Goal: Task Accomplishment & Management: Use online tool/utility

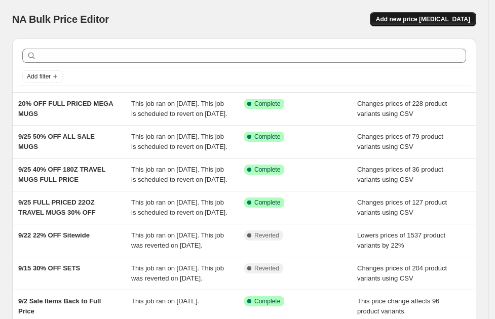
click at [417, 19] on span "Add new price [MEDICAL_DATA]" at bounding box center [423, 19] width 94 height 8
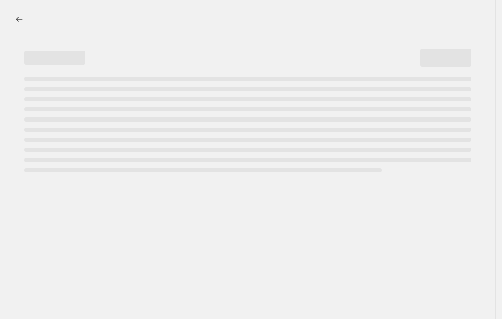
select select "percentage"
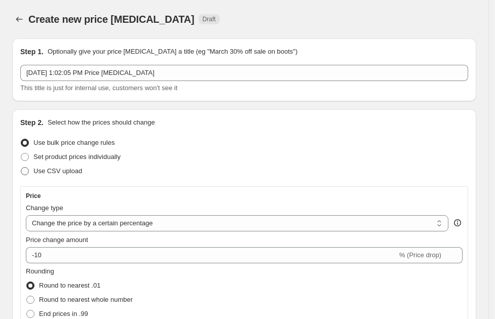
click at [24, 169] on span at bounding box center [25, 171] width 8 height 8
click at [21, 168] on input "Use CSV upload" at bounding box center [21, 167] width 1 height 1
radio input "true"
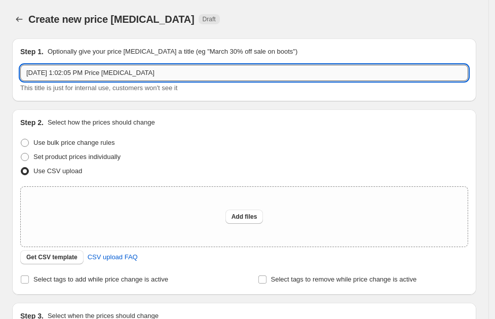
drag, startPoint x: 177, startPoint y: 72, endPoint x: 68, endPoint y: 70, distance: 109.0
click at [68, 70] on input "[DATE] 1:02:05 PM Price [MEDICAL_DATA]" at bounding box center [244, 73] width 448 height 16
click at [151, 69] on input "[DATE] 1:02:05 PM Price [MEDICAL_DATA]" at bounding box center [244, 73] width 448 height 16
drag, startPoint x: 151, startPoint y: 69, endPoint x: -10, endPoint y: 59, distance: 161.0
click at [0, 59] on html "Home Settings Plans Skip to content Create new price [MEDICAL_DATA]. This page …" at bounding box center [247, 159] width 495 height 319
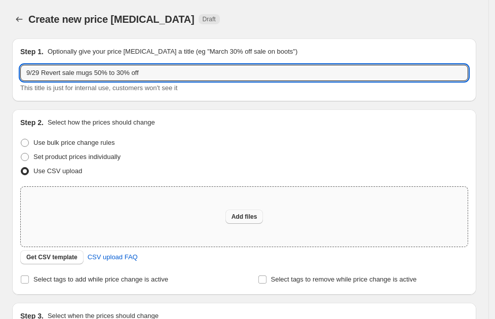
type input "9/29 Revert sale mugs 50% to 30% off"
click at [256, 217] on span "Add files" at bounding box center [245, 217] width 26 height 8
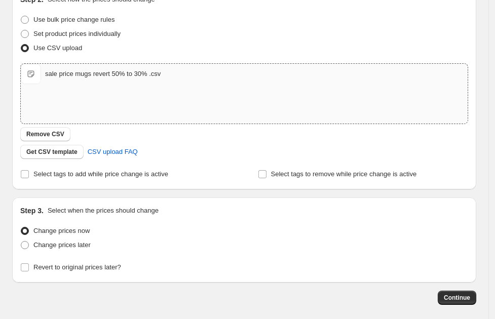
scroll to position [126, 0]
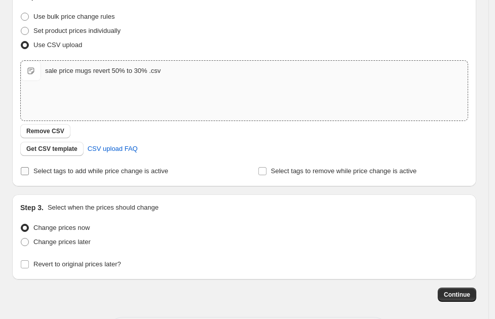
click at [22, 172] on input "Select tags to add while price change is active" at bounding box center [25, 171] width 8 height 8
checkbox input "true"
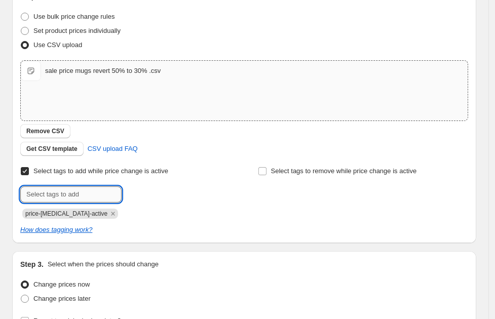
click at [62, 194] on input "text" at bounding box center [70, 195] width 101 height 16
type input "30% Off"
click at [160, 191] on span "30% Off" at bounding box center [155, 193] width 23 height 7
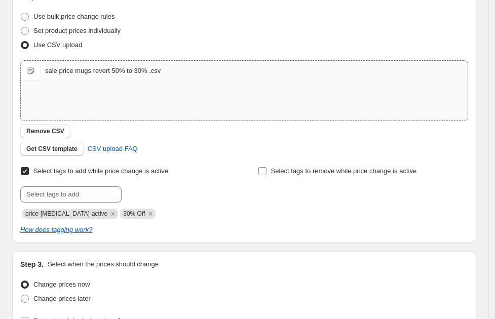
click at [267, 169] on span at bounding box center [262, 171] width 9 height 9
click at [267, 169] on input "Select tags to remove while price change is active" at bounding box center [262, 171] width 8 height 8
checkbox input "true"
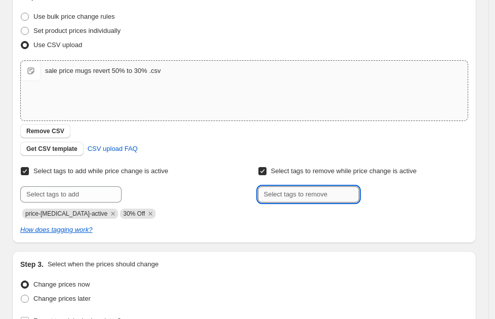
click at [306, 194] on input "text" at bounding box center [308, 195] width 101 height 16
type input "40% Off"
click at [390, 193] on span "40% Off" at bounding box center [392, 193] width 23 height 7
click at [315, 191] on input "text" at bounding box center [308, 195] width 101 height 16
type input "50% Off"
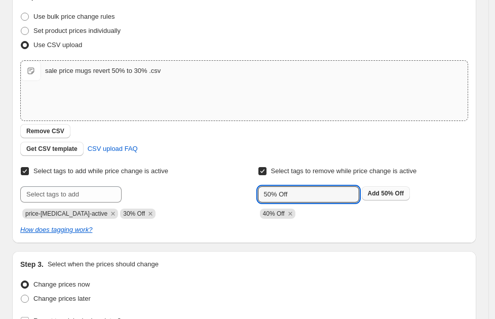
click at [396, 187] on button "Add 50% Off" at bounding box center [386, 194] width 48 height 14
click at [342, 194] on input "text" at bounding box center [308, 195] width 101 height 16
type input "60% Off"
click at [394, 187] on button "Add 60% Off" at bounding box center [386, 194] width 48 height 14
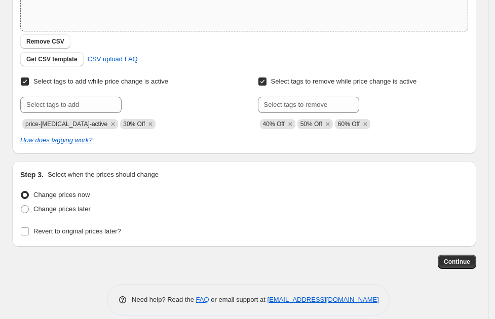
scroll to position [227, 0]
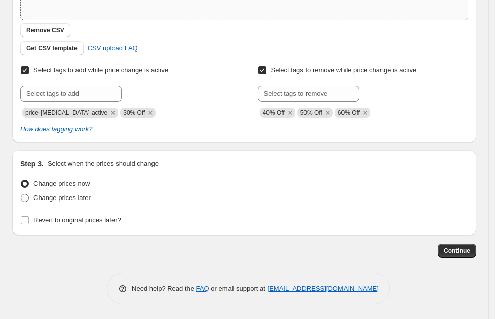
click at [29, 200] on span at bounding box center [24, 198] width 9 height 9
click at [21, 195] on input "Change prices later" at bounding box center [21, 194] width 1 height 1
radio input "true"
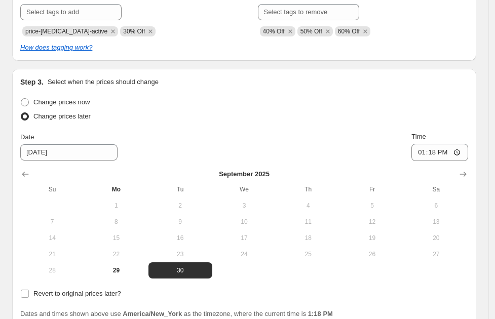
scroll to position [400, 0]
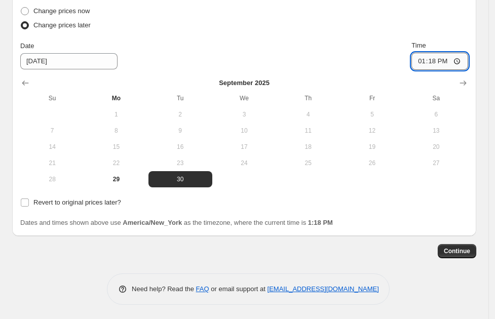
click at [463, 57] on input "13:18" at bounding box center [440, 61] width 57 height 17
type input "03:05"
click at [372, 36] on div "Change prices now Change prices later Date [DATE] Time 03:[DATE] Mo Tu We Th Fr…" at bounding box center [244, 95] width 448 height 183
click at [461, 247] on span "Continue" at bounding box center [457, 251] width 26 height 8
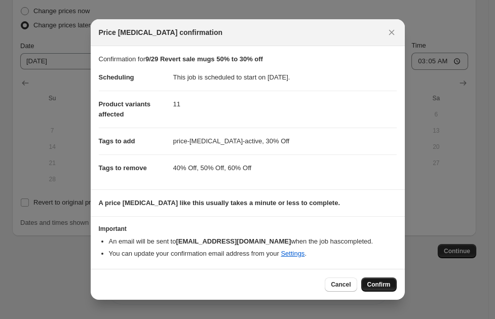
click at [390, 285] on span "Confirm" at bounding box center [378, 285] width 23 height 8
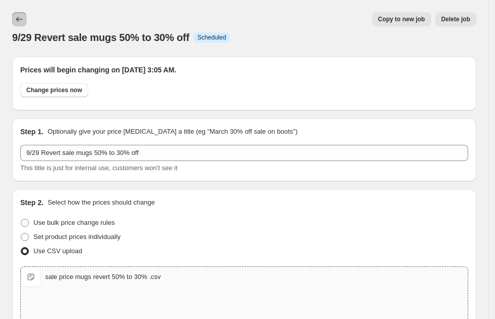
click at [18, 19] on icon "Price change jobs" at bounding box center [19, 19] width 10 height 10
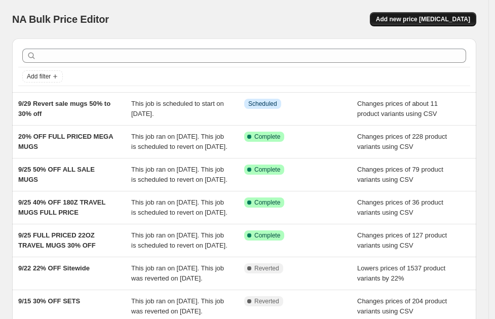
click at [436, 19] on span "Add new price [MEDICAL_DATA]" at bounding box center [423, 19] width 94 height 8
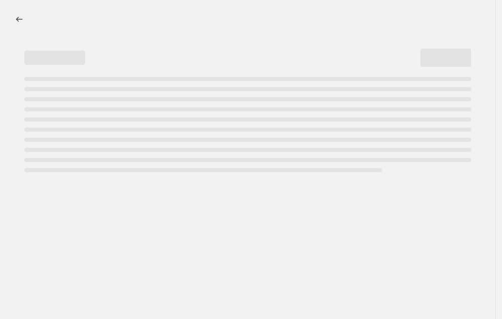
select select "percentage"
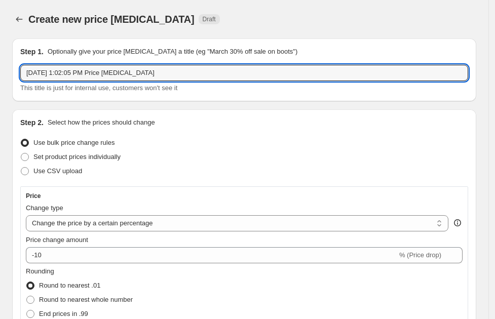
drag, startPoint x: 155, startPoint y: 74, endPoint x: 16, endPoint y: 71, distance: 138.9
click at [16, 71] on div "Step 1. Optionally give your price [MEDICAL_DATA] a title (eg "March 30% off sa…" at bounding box center [244, 70] width 464 height 63
type input "9/29 SALE MUGS REVERT PRICES 50% TO 40% OFF"
click at [28, 169] on span at bounding box center [25, 171] width 8 height 8
click at [21, 168] on input "Use CSV upload" at bounding box center [21, 167] width 1 height 1
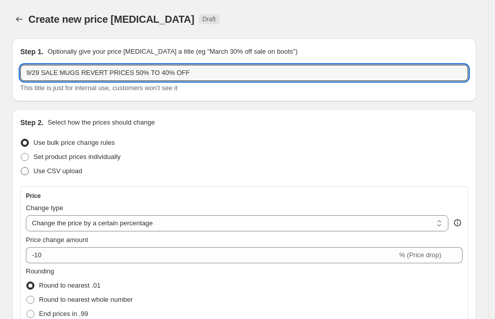
radio input "true"
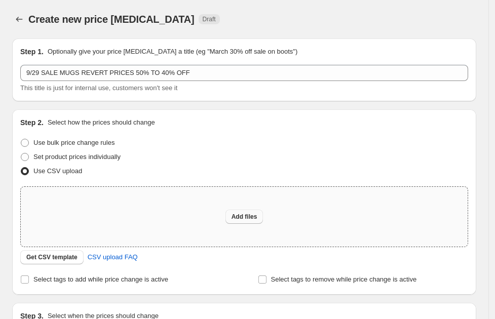
click at [245, 220] on button "Add files" at bounding box center [245, 217] width 38 height 14
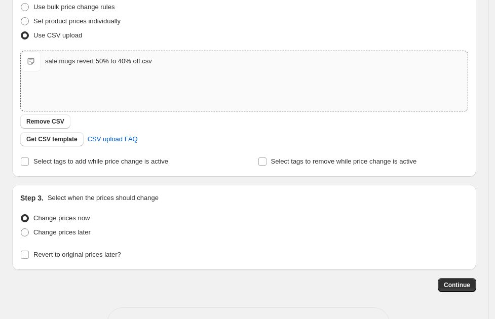
scroll to position [170, 0]
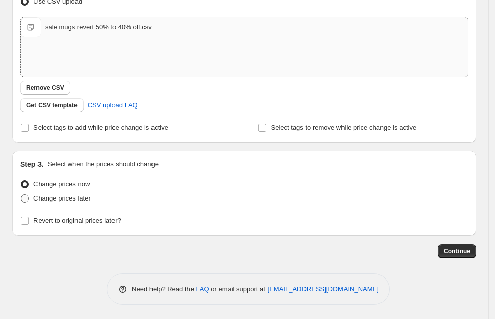
click at [77, 195] on span "Change prices later" at bounding box center [61, 199] width 57 height 8
click at [21, 195] on input "Change prices later" at bounding box center [21, 195] width 1 height 1
radio input "true"
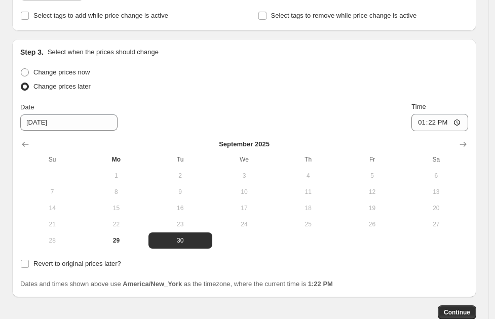
scroll to position [297, 0]
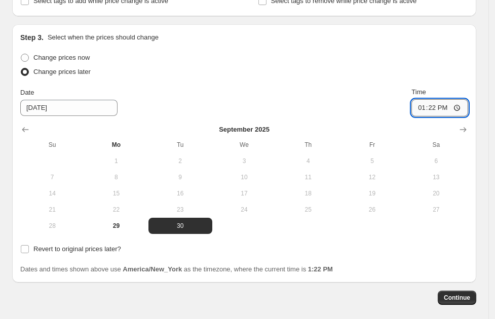
click at [464, 103] on input "13:22" at bounding box center [440, 107] width 57 height 17
type input "03:05"
click at [340, 55] on div "Change prices now" at bounding box center [244, 58] width 448 height 14
click at [464, 297] on span "Continue" at bounding box center [457, 298] width 26 height 8
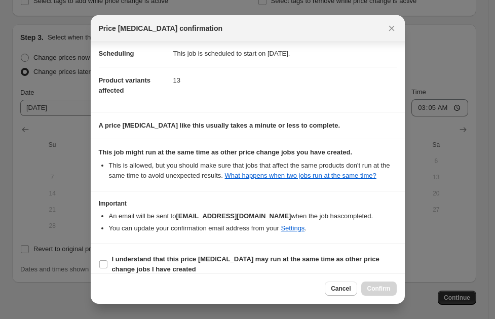
scroll to position [30, 0]
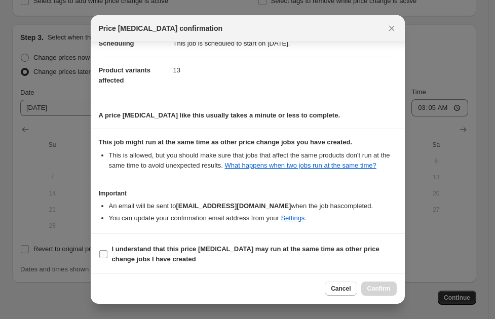
click at [100, 251] on input "I understand that this price [MEDICAL_DATA] may run at the same time as other p…" at bounding box center [103, 254] width 8 height 8
checkbox input "true"
click at [373, 290] on span "Confirm" at bounding box center [378, 289] width 23 height 8
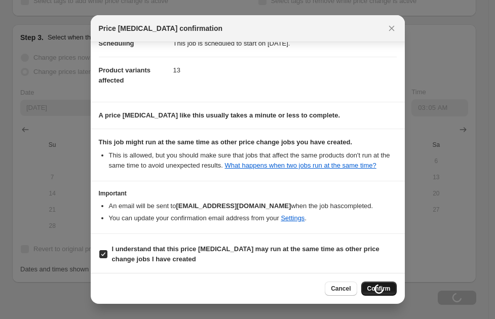
scroll to position [297, 0]
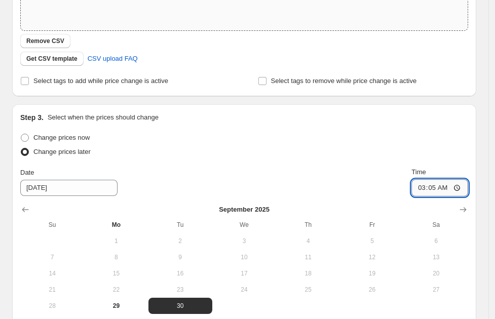
click at [449, 184] on input "03:05" at bounding box center [440, 187] width 57 height 17
click at [465, 185] on input "03:05" at bounding box center [440, 187] width 57 height 17
type input "03:00"
click at [388, 117] on div "Step 3. Select when the prices should change" at bounding box center [244, 118] width 448 height 10
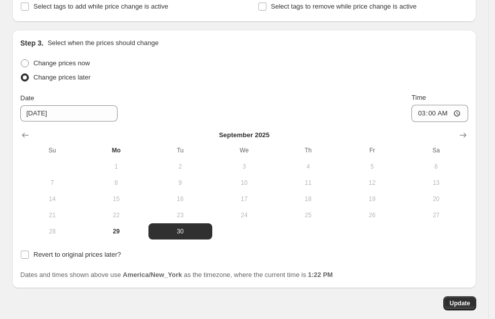
scroll to position [423, 0]
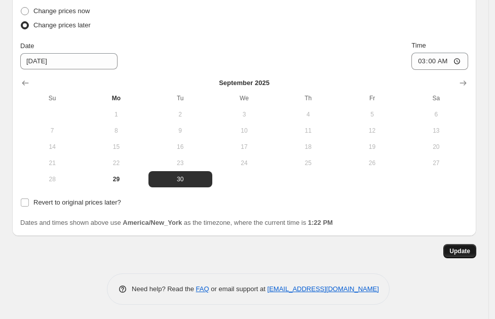
click at [469, 253] on span "Update" at bounding box center [460, 251] width 21 height 8
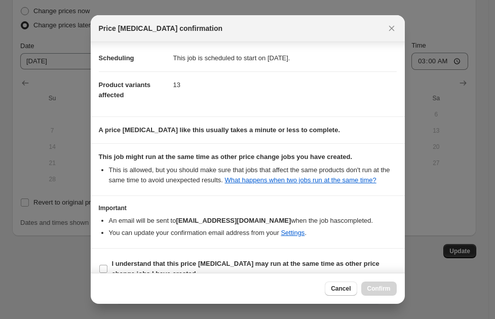
scroll to position [30, 0]
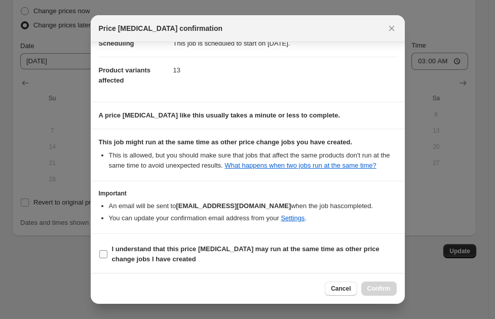
drag, startPoint x: 103, startPoint y: 251, endPoint x: 112, endPoint y: 252, distance: 8.3
click at [103, 251] on input "I understand that this price [MEDICAL_DATA] may run at the same time as other p…" at bounding box center [103, 254] width 8 height 8
checkbox input "true"
click at [383, 289] on span "Confirm" at bounding box center [378, 289] width 23 height 8
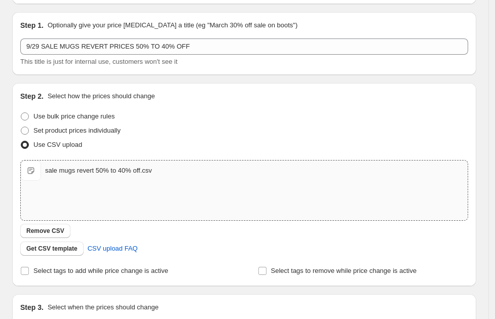
scroll to position [0, 0]
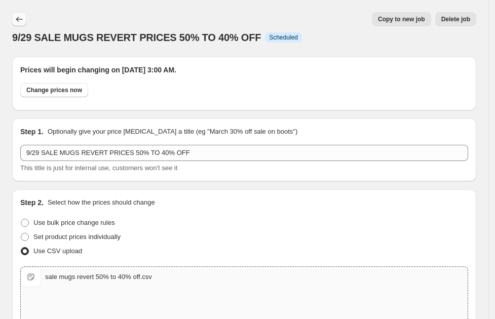
click at [23, 12] on button "Price change jobs" at bounding box center [19, 19] width 14 height 14
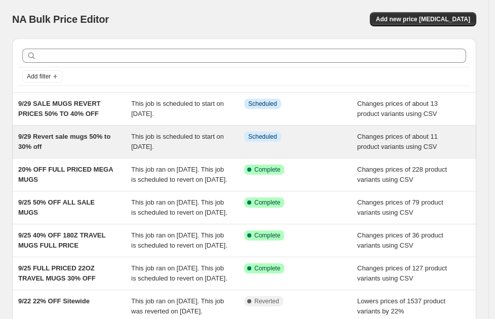
click at [97, 142] on div "9/29 Revert sale mugs 50% to 30% off" at bounding box center [74, 142] width 113 height 20
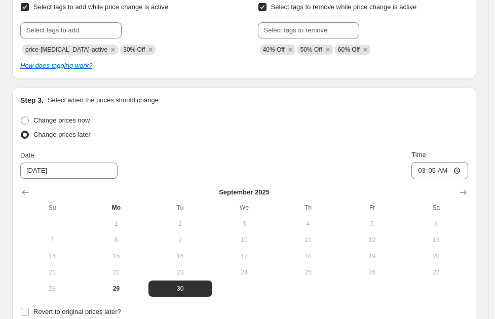
scroll to position [380, 0]
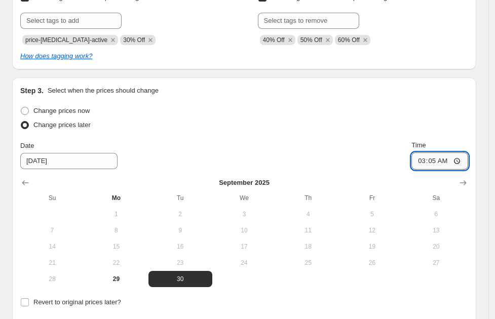
click at [455, 157] on input "03:05" at bounding box center [440, 161] width 57 height 17
click at [462, 160] on input "03:05" at bounding box center [440, 161] width 57 height 17
type input "03:00"
click at [461, 110] on div "Change prices now" at bounding box center [244, 111] width 448 height 14
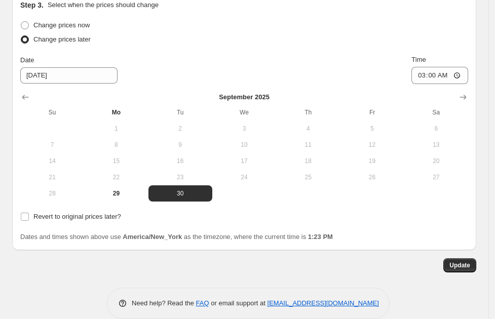
scroll to position [480, 0]
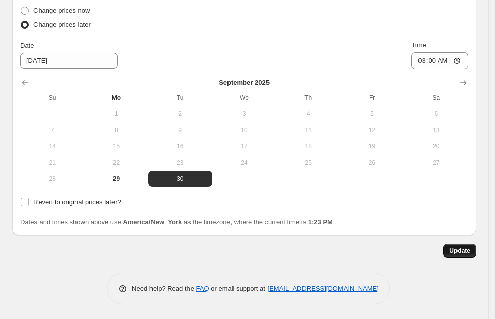
click at [463, 248] on span "Update" at bounding box center [460, 251] width 21 height 8
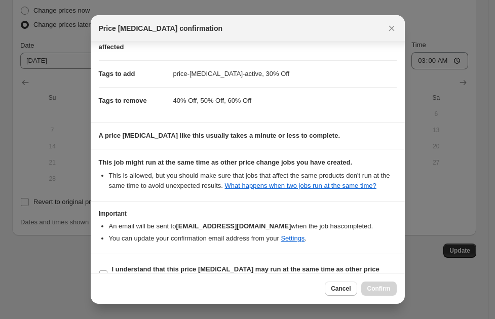
scroll to position [84, 0]
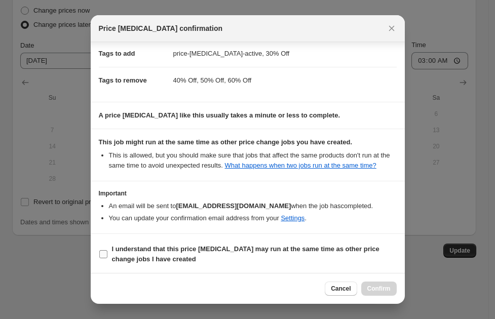
click at [106, 251] on input "I understand that this price [MEDICAL_DATA] may run at the same time as other p…" at bounding box center [103, 254] width 8 height 8
checkbox input "true"
click at [380, 283] on button "Confirm" at bounding box center [378, 289] width 35 height 14
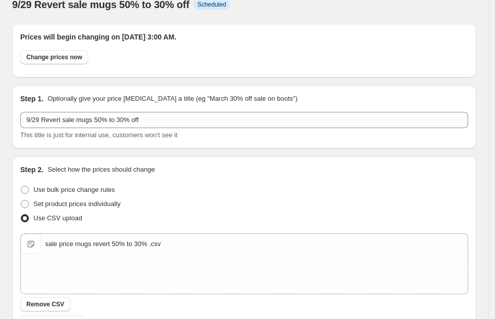
scroll to position [0, 0]
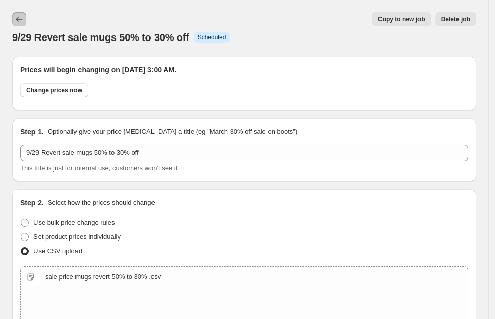
click at [20, 18] on icon "Price change jobs" at bounding box center [19, 19] width 10 height 10
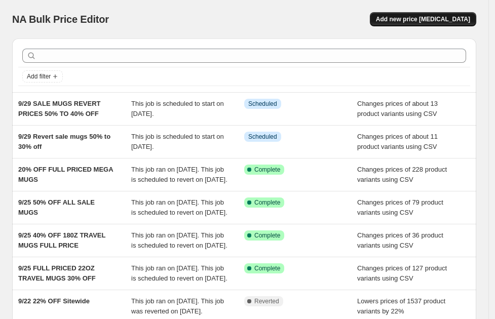
click at [421, 12] on button "Add new price [MEDICAL_DATA]" at bounding box center [423, 19] width 106 height 14
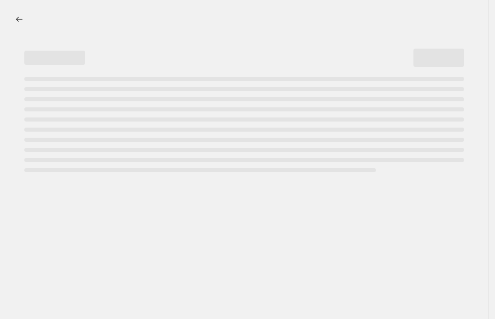
select select "percentage"
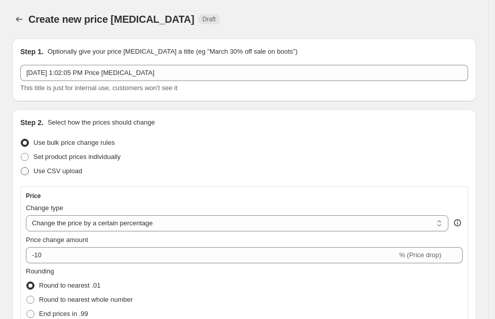
click at [22, 167] on span at bounding box center [25, 171] width 8 height 8
click at [21, 167] on input "Use CSV upload" at bounding box center [21, 167] width 1 height 1
radio input "true"
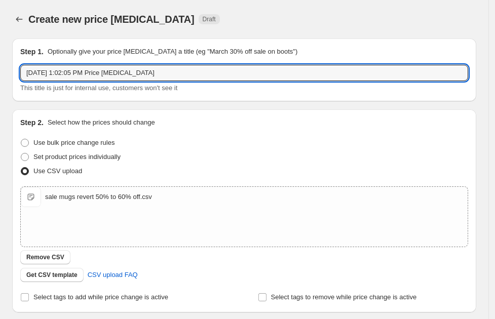
drag, startPoint x: 182, startPoint y: 73, endPoint x: 6, endPoint y: 62, distance: 176.8
click at [6, 62] on div "Step 1. Optionally give your price [MEDICAL_DATA] a title (eg "March 30% off sa…" at bounding box center [240, 229] width 472 height 398
type input "9/29 SALE MUGS REVERT 50% TO 60% OFF"
click at [288, 118] on div "Step 2. Select how the prices should change" at bounding box center [244, 123] width 448 height 10
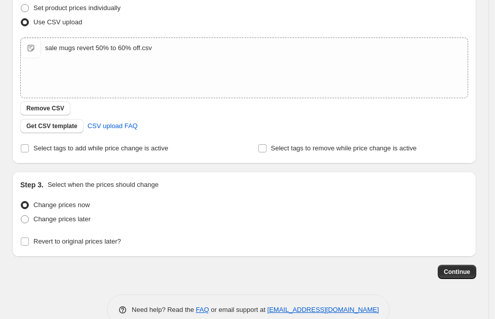
scroll to position [170, 0]
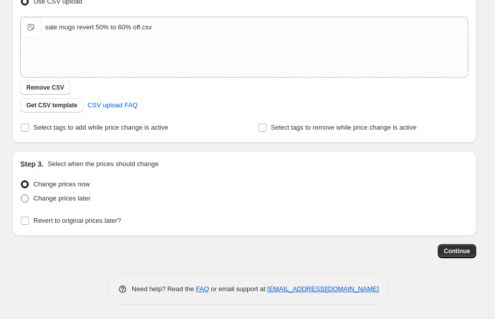
click at [58, 202] on span "Change prices later" at bounding box center [61, 199] width 57 height 10
click at [21, 195] on input "Change prices later" at bounding box center [21, 195] width 1 height 1
radio input "true"
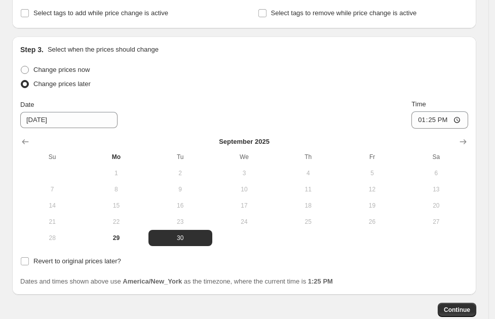
scroll to position [297, 0]
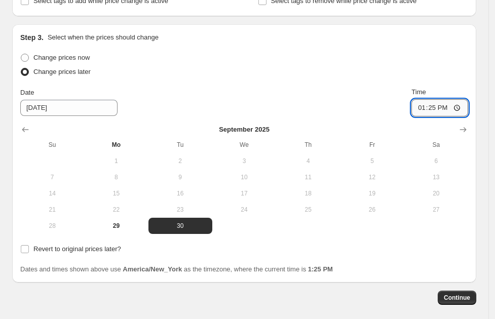
click at [467, 104] on input "13:25" at bounding box center [440, 107] width 57 height 17
type input "03:00"
click at [464, 60] on div "Change prices now" at bounding box center [244, 58] width 448 height 14
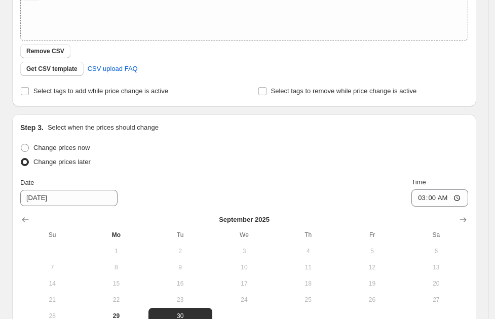
scroll to position [106, 0]
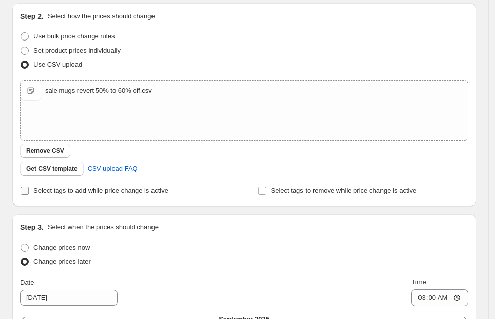
click at [26, 191] on input "Select tags to add while price change is active" at bounding box center [25, 191] width 8 height 8
checkbox input "true"
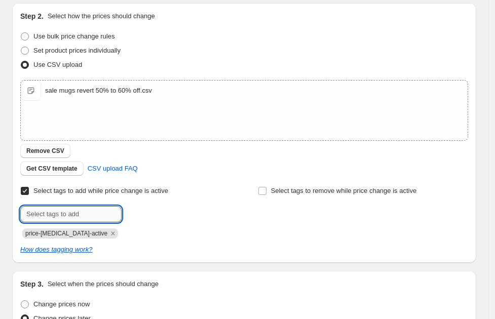
click at [103, 217] on input "text" at bounding box center [70, 214] width 101 height 16
type input "40% Off"
click at [163, 210] on span "40% Off" at bounding box center [155, 213] width 23 height 7
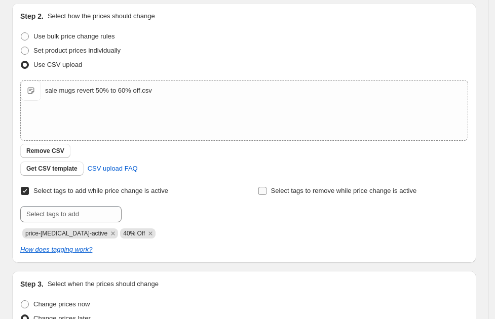
click at [267, 192] on input "Select tags to remove while price change is active" at bounding box center [262, 191] width 8 height 8
checkbox input "true"
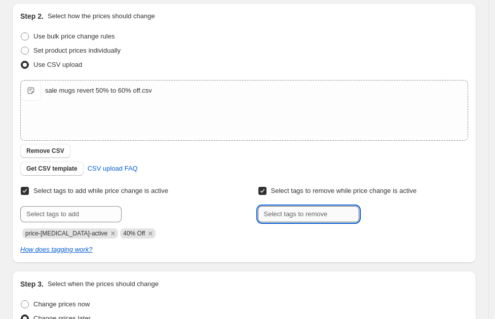
click at [303, 211] on input "text" at bounding box center [308, 214] width 101 height 16
type input "30% Off"
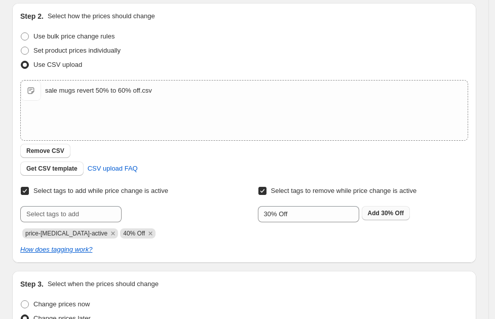
click at [393, 215] on span "30% Off" at bounding box center [392, 213] width 23 height 7
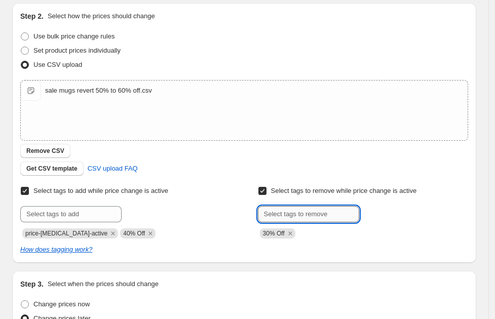
click at [324, 211] on input "text" at bounding box center [308, 214] width 101 height 16
type input "6"
type input "50% Off"
click at [258, 3] on button "Submit" at bounding box center [272, 8] width 29 height 11
type input "60% Off"
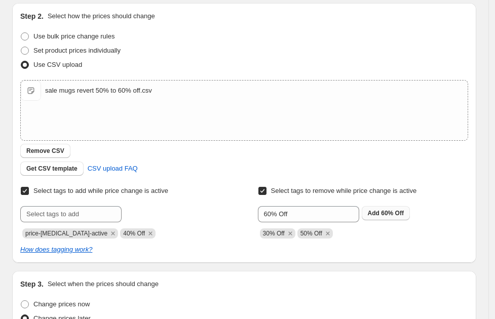
click at [387, 214] on span "60% Off" at bounding box center [392, 213] width 23 height 7
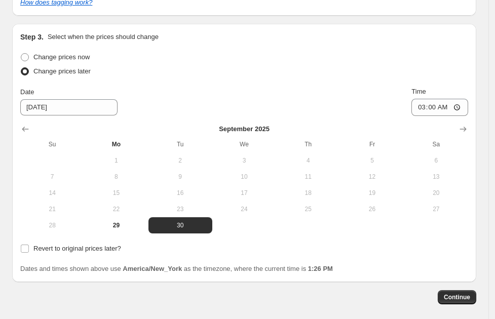
scroll to position [360, 0]
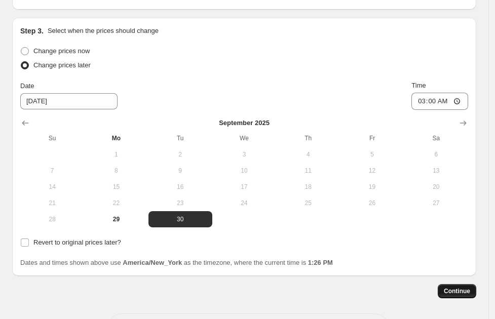
click at [470, 291] on span "Continue" at bounding box center [457, 291] width 26 height 8
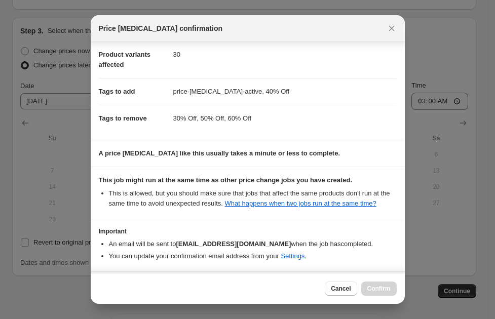
scroll to position [84, 0]
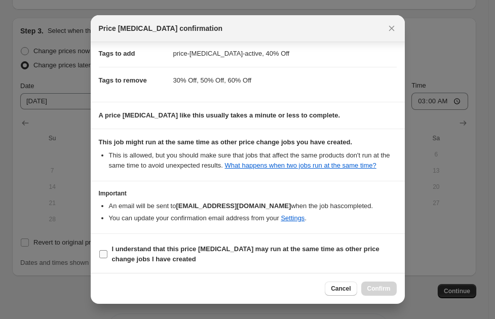
click at [109, 252] on label "I understand that this price [MEDICAL_DATA] may run at the same time as other p…" at bounding box center [248, 254] width 298 height 24
click at [107, 252] on input "I understand that this price [MEDICAL_DATA] may run at the same time as other p…" at bounding box center [103, 254] width 8 height 8
checkbox input "true"
click at [384, 285] on span "Confirm" at bounding box center [378, 289] width 23 height 8
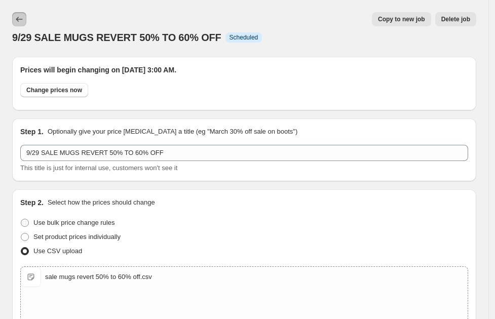
click at [14, 14] on icon "Price change jobs" at bounding box center [19, 19] width 10 height 10
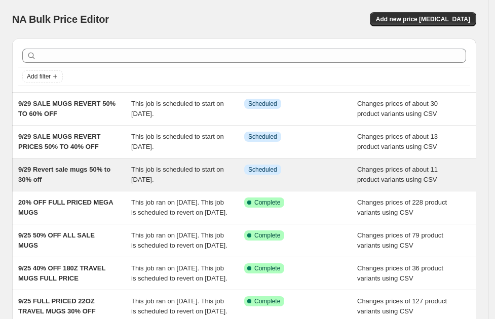
click at [94, 178] on div "9/29 Revert sale mugs 50% to 30% off" at bounding box center [74, 175] width 113 height 20
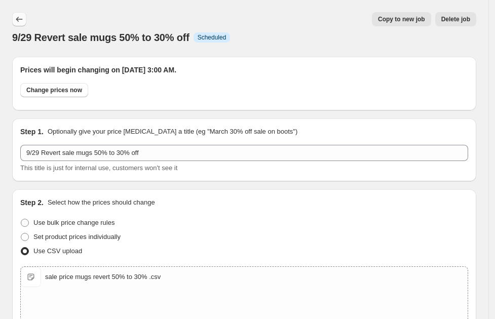
click at [15, 19] on icon "Price change jobs" at bounding box center [19, 19] width 10 height 10
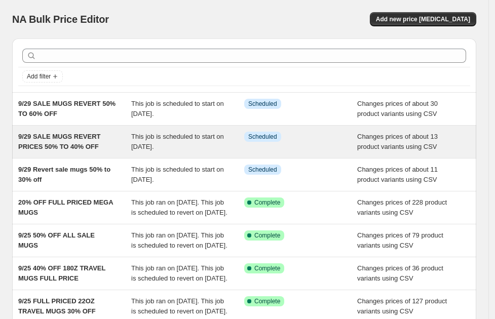
click at [117, 149] on div "9/29 SALE MUGS REVERT PRICES 50% TO 40% OFF" at bounding box center [74, 142] width 113 height 20
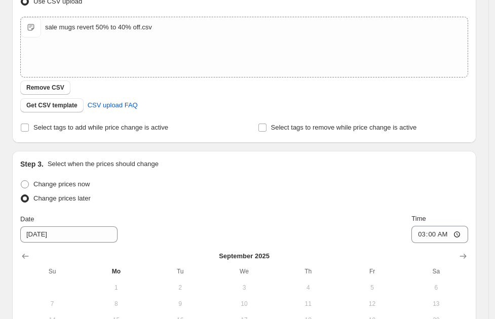
scroll to position [170, 0]
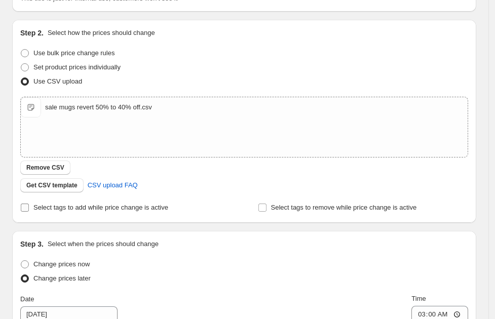
click at [23, 209] on input "Select tags to add while price change is active" at bounding box center [25, 208] width 8 height 8
checkbox input "true"
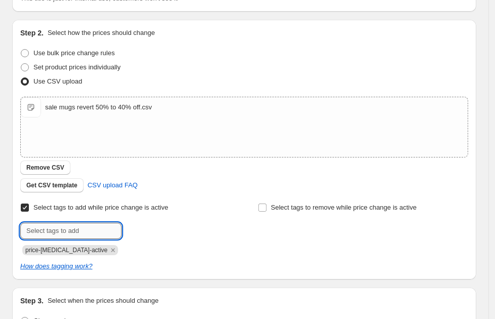
click at [75, 232] on input "text" at bounding box center [70, 231] width 101 height 16
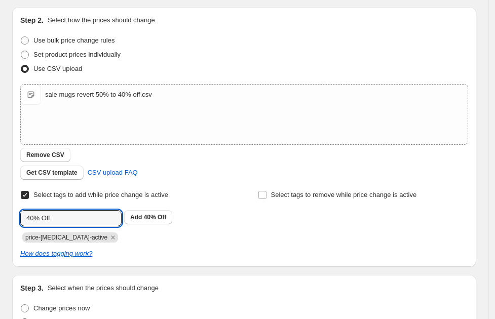
scroll to position [253, 0]
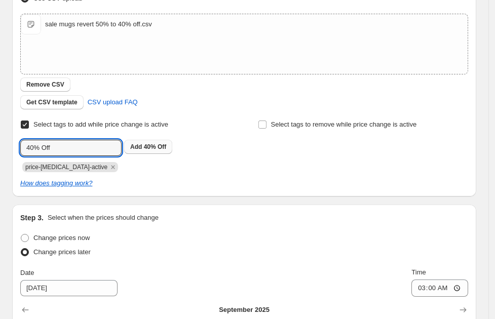
type input "40% Off"
click at [150, 147] on span "40% Off" at bounding box center [155, 146] width 23 height 7
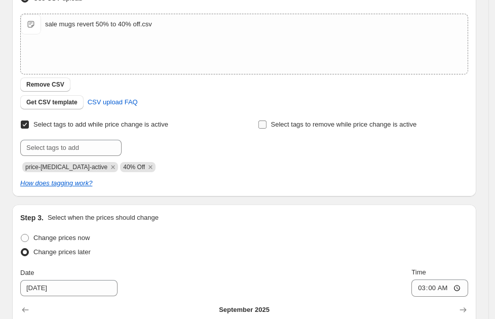
click at [266, 123] on input "Select tags to remove while price change is active" at bounding box center [262, 125] width 8 height 8
checkbox input "true"
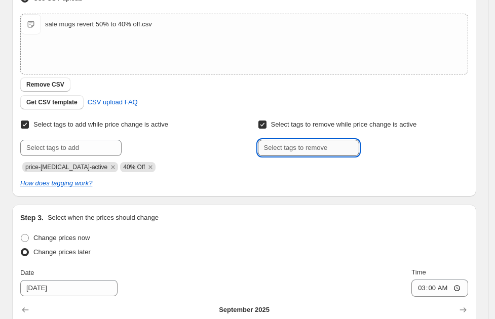
click at [310, 149] on input "text" at bounding box center [308, 148] width 101 height 16
type input "30% Off"
type input "50% Off"
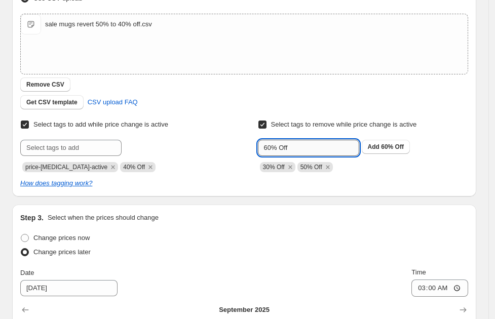
type input "60% Off"
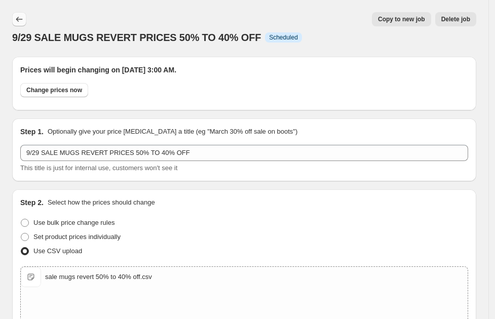
click at [20, 17] on icon "Price change jobs" at bounding box center [19, 19] width 10 height 10
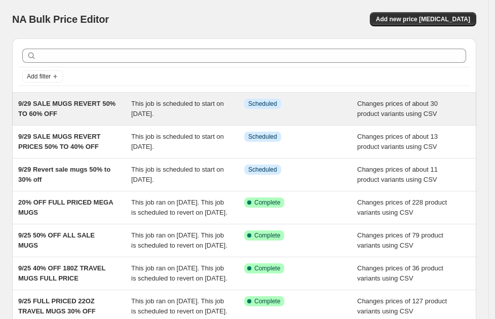
click at [99, 116] on div "9/29 SALE MUGS REVERT 50% TO 60% OFF" at bounding box center [74, 109] width 113 height 20
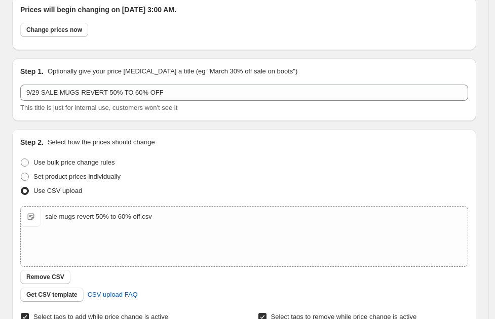
scroll to position [190, 0]
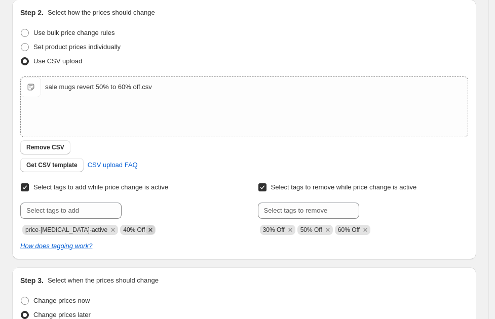
click at [146, 228] on icon "Remove 40% Off" at bounding box center [150, 230] width 9 height 9
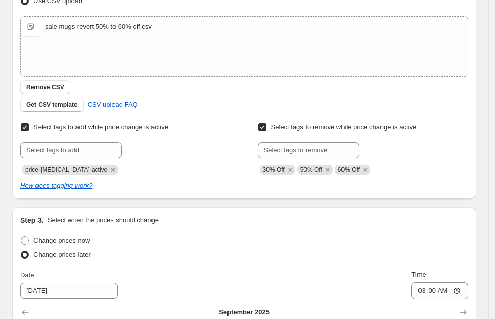
scroll to position [253, 0]
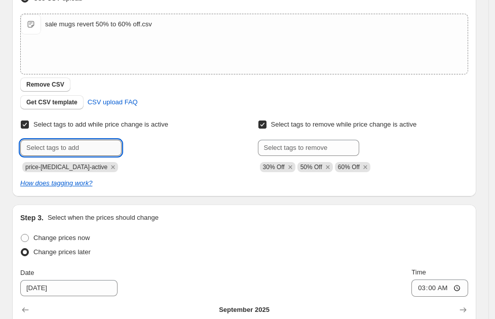
click at [84, 141] on input "text" at bounding box center [70, 148] width 101 height 16
type input "60% Off"
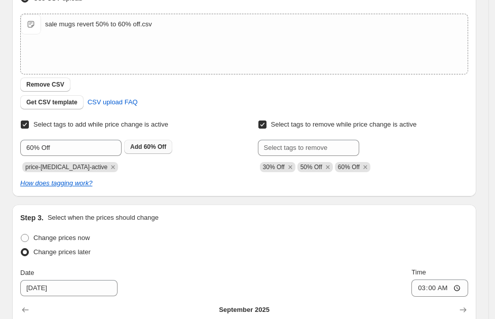
click at [140, 147] on b "Add" at bounding box center [136, 146] width 12 height 7
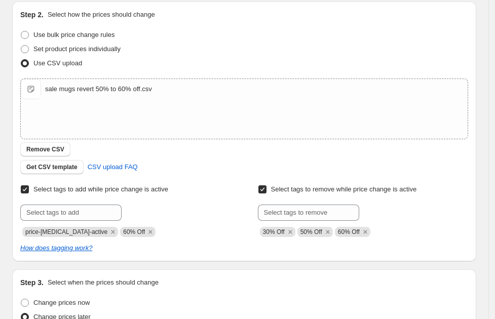
scroll to position [126, 0]
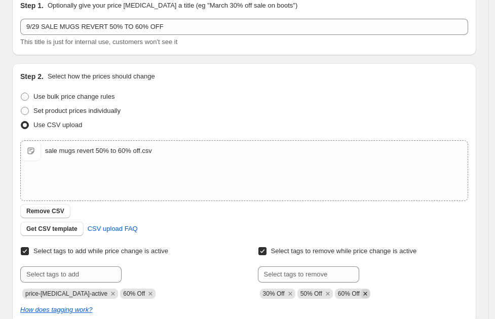
click at [369, 291] on icon "Remove 60% Off" at bounding box center [365, 293] width 9 height 9
click at [319, 276] on input "text" at bounding box center [308, 275] width 101 height 16
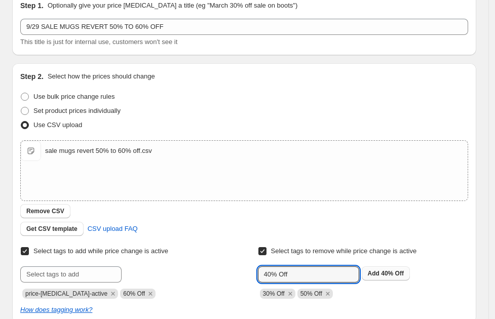
type input "40% Off"
click at [402, 274] on span "40% Off" at bounding box center [392, 273] width 23 height 7
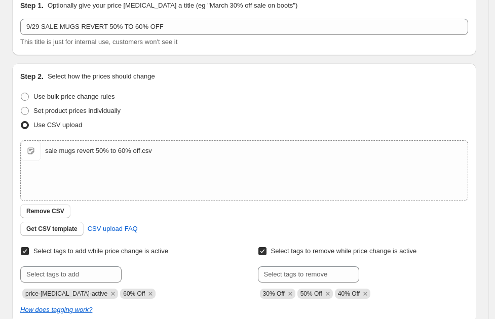
scroll to position [0, 0]
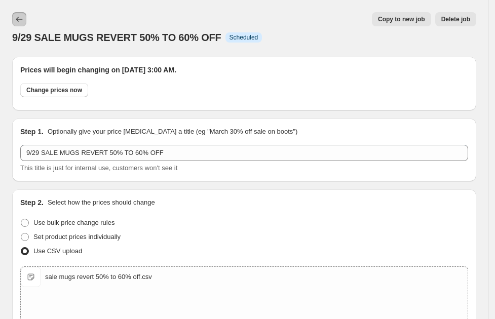
click at [19, 17] on icon "Price change jobs" at bounding box center [19, 19] width 10 height 10
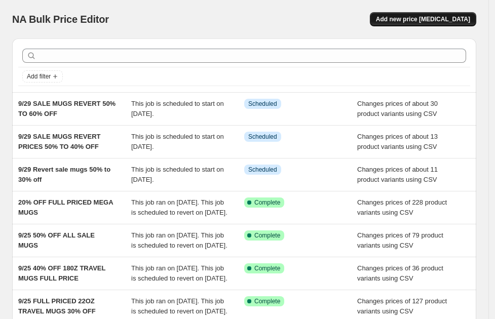
click at [459, 14] on button "Add new price [MEDICAL_DATA]" at bounding box center [423, 19] width 106 height 14
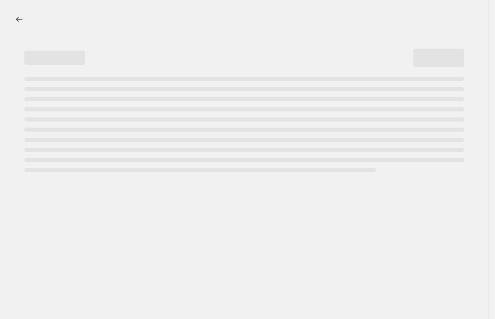
select select "percentage"
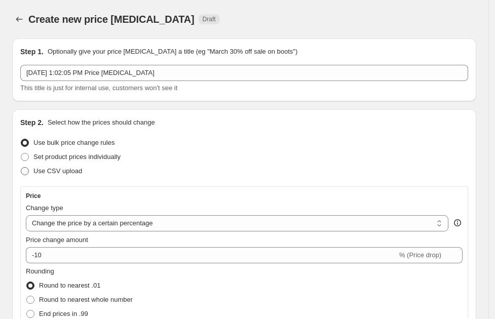
click at [26, 172] on span at bounding box center [25, 171] width 8 height 8
click at [21, 168] on input "Use CSV upload" at bounding box center [21, 167] width 1 height 1
radio input "true"
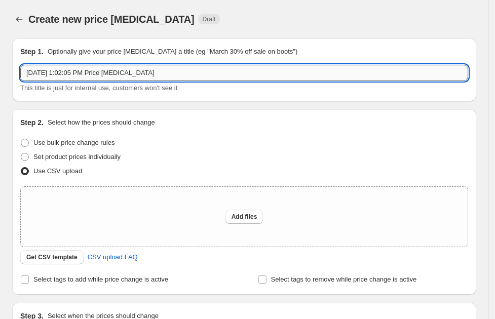
drag, startPoint x: 175, startPoint y: 72, endPoint x: 30, endPoint y: 71, distance: 144.5
click at [30, 71] on input "[DATE] 1:02:05 PM Price [MEDICAL_DATA]" at bounding box center [244, 73] width 448 height 16
type input "S"
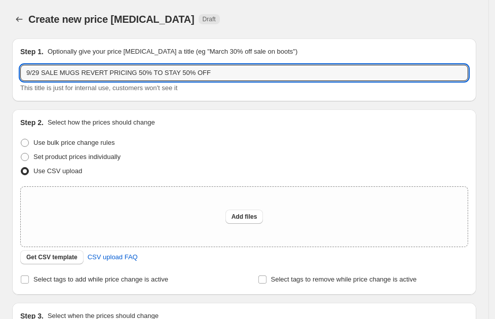
type input "9/29 SALE MUGS REVERT PRICING 50% TO STAY 50% OFF"
click at [183, 164] on div "Use CSV upload" at bounding box center [244, 171] width 448 height 14
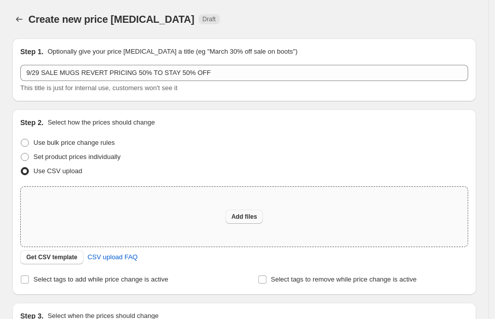
click at [251, 213] on span "Add files" at bounding box center [245, 217] width 26 height 8
click at [246, 216] on span "Add files" at bounding box center [245, 217] width 26 height 8
type input "C:\fakepath\sale mugs revert 50% to stay 50% off.csv"
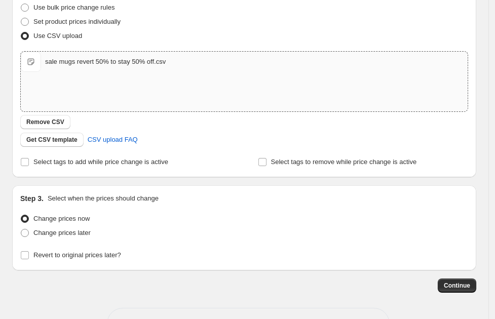
scroll to position [170, 0]
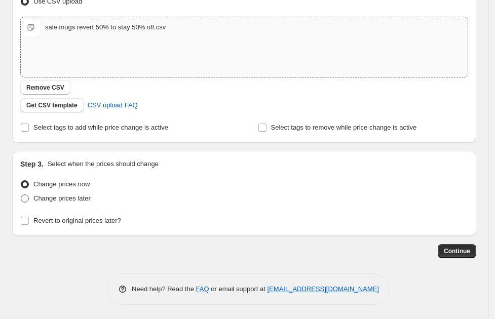
click at [30, 199] on label "Change prices later" at bounding box center [55, 199] width 70 height 14
click at [21, 195] on input "Change prices later" at bounding box center [21, 195] width 1 height 1
radio input "true"
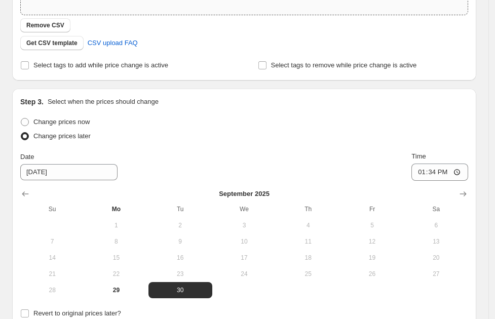
scroll to position [297, 0]
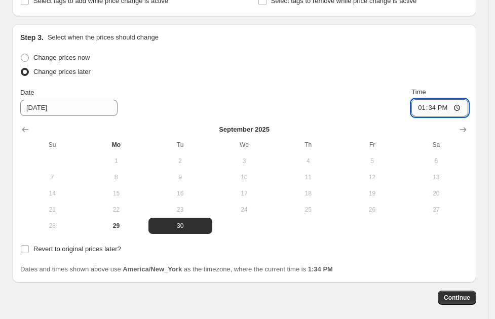
click at [465, 106] on input "13:34" at bounding box center [440, 107] width 57 height 17
type input "03:00"
click at [487, 66] on div "Create new price [MEDICAL_DATA]. This page is ready Create new price [MEDICAL_D…" at bounding box center [244, 34] width 489 height 663
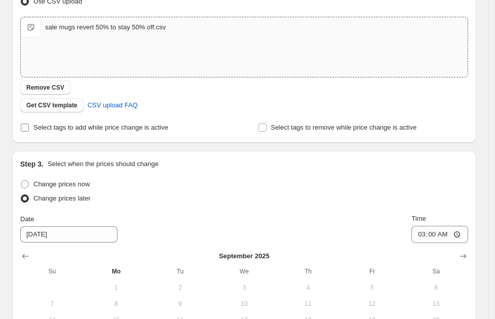
click at [22, 126] on input "Select tags to add while price change is active" at bounding box center [25, 128] width 8 height 8
checkbox input "true"
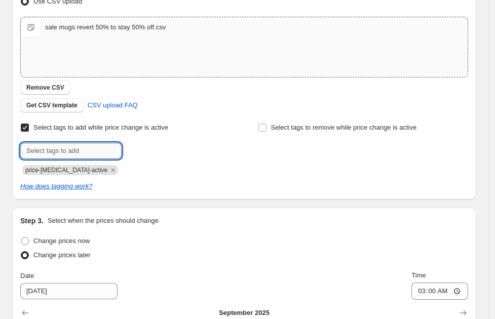
click at [106, 149] on input "text" at bounding box center [70, 151] width 101 height 16
type input "50% Off"
click at [154, 149] on span "50% Off" at bounding box center [155, 149] width 23 height 7
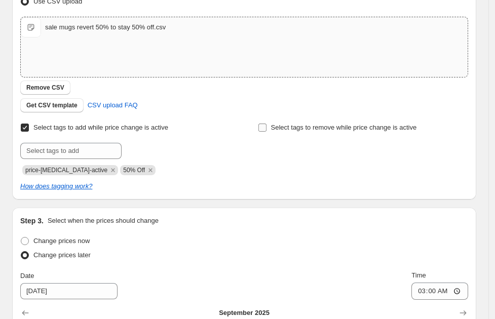
click at [267, 125] on input "Select tags to remove while price change is active" at bounding box center [262, 128] width 8 height 8
checkbox input "true"
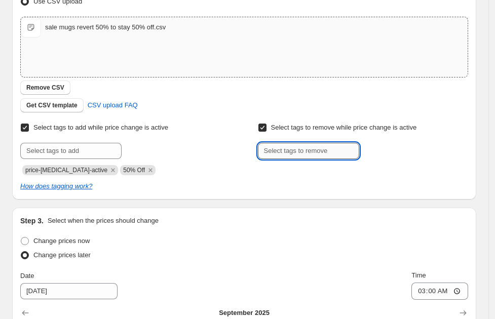
click at [293, 150] on input "text" at bounding box center [308, 151] width 101 height 16
type input "30% Off"
type input "40% Off"
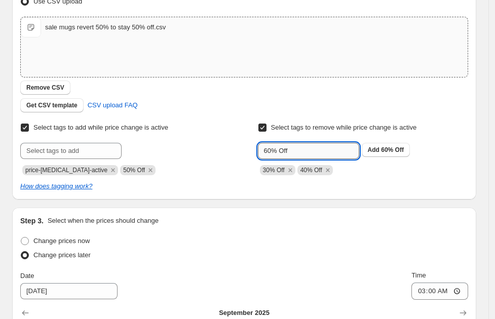
type input "60% Off"
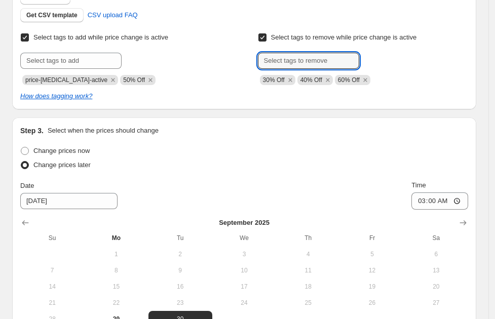
scroll to position [400, 0]
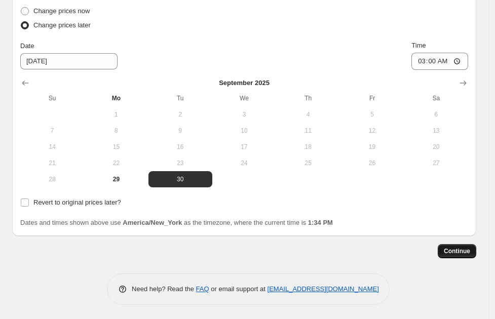
click at [469, 248] on span "Continue" at bounding box center [457, 251] width 26 height 8
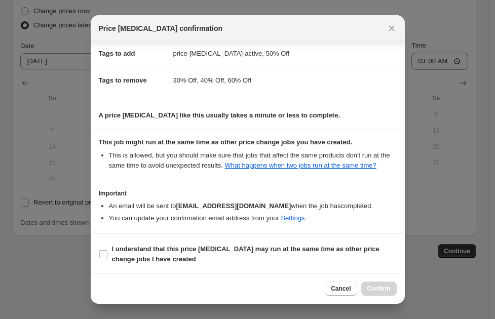
scroll to position [84, 0]
click at [104, 250] on span ":rke:" at bounding box center [103, 254] width 9 height 9
click at [104, 250] on input "I understand that this price [MEDICAL_DATA] may run at the same time as other p…" at bounding box center [103, 254] width 8 height 8
checkbox input "true"
click at [391, 283] on button "Confirm" at bounding box center [378, 289] width 35 height 14
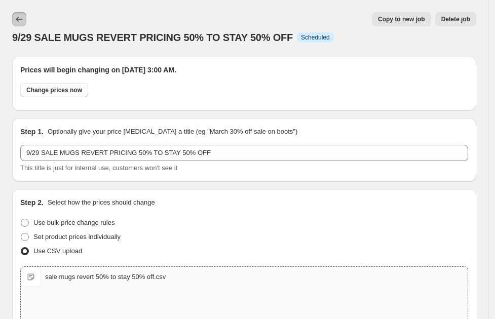
click at [25, 19] on button "Price change jobs" at bounding box center [19, 19] width 14 height 14
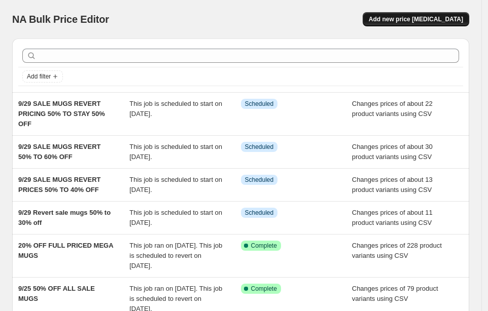
click at [437, 15] on span "Add new price [MEDICAL_DATA]" at bounding box center [415, 19] width 94 height 8
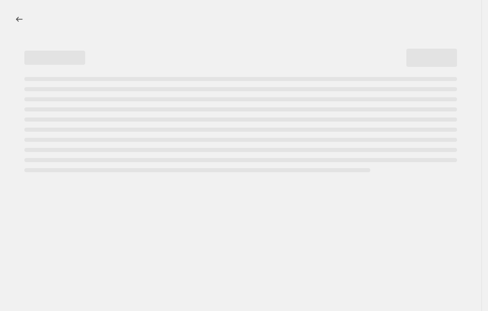
select select "percentage"
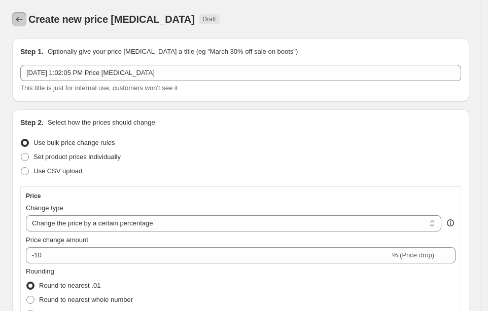
click at [23, 23] on icon "Price change jobs" at bounding box center [19, 19] width 10 height 10
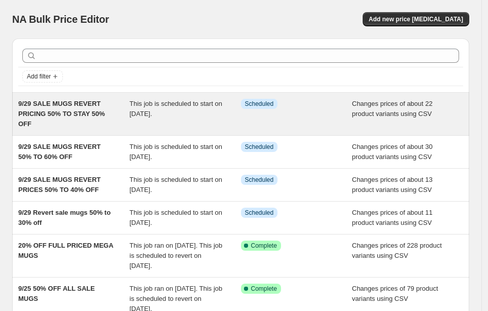
click at [135, 97] on div "9/29 SALE MUGS REVERT PRICING 50% TO STAY 50% OFF This job is scheduled to star…" at bounding box center [240, 114] width 457 height 43
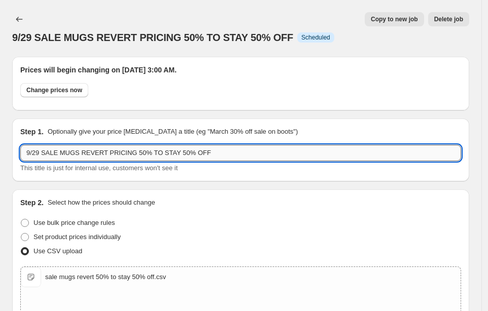
click at [38, 151] on input "9/29 SALE MUGS REVERT PRICING 50% TO STAY 50% OFF" at bounding box center [240, 153] width 440 height 16
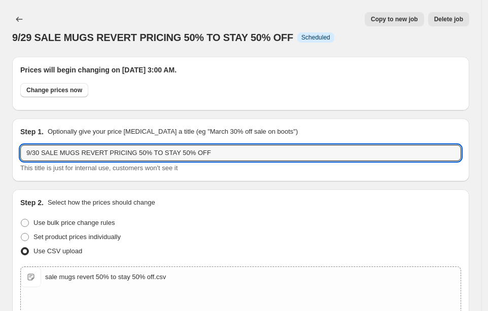
type input "9/30 SALE MUGS REVERT PRICING 50% TO STAY 50% OFF"
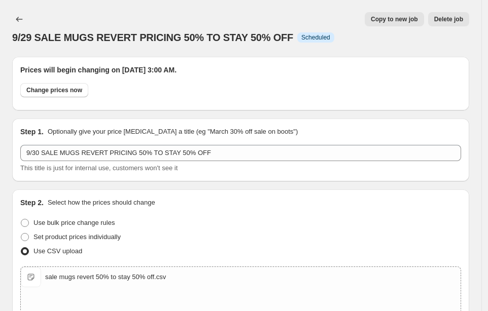
click at [90, 3] on div "9/29 SALE MUGS REVERT PRICING 50% TO STAY 50% OFF. This page is ready 9/29 SALE…" at bounding box center [240, 28] width 457 height 57
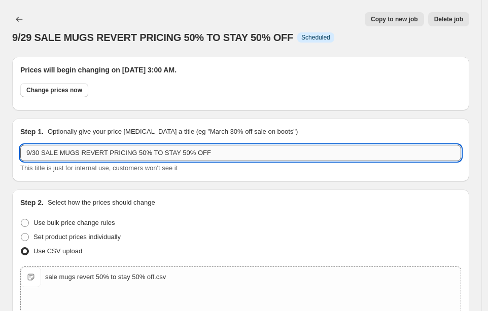
click at [216, 151] on input "9/30 SALE MUGS REVERT PRICING 50% TO STAY 50% OFF" at bounding box center [240, 153] width 440 height 16
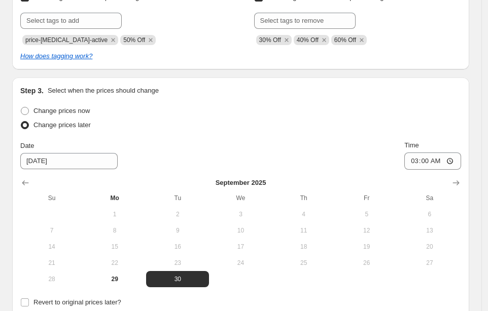
scroll to position [489, 0]
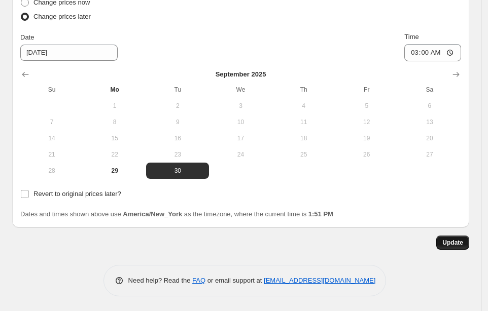
click at [449, 243] on span "Update" at bounding box center [452, 243] width 21 height 8
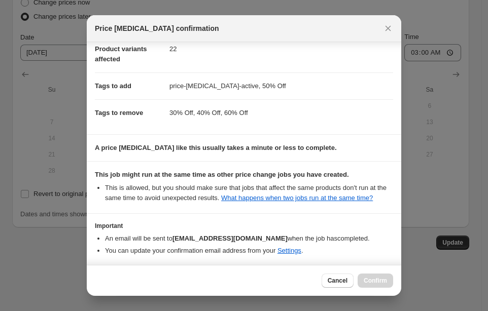
scroll to position [92, 0]
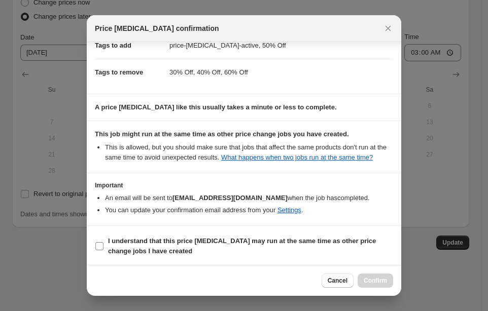
click at [95, 247] on span ":rpq:" at bounding box center [99, 246] width 9 height 9
click at [95, 247] on input "I understand that this price [MEDICAL_DATA] may run at the same time as other p…" at bounding box center [99, 246] width 8 height 8
checkbox input "true"
click at [377, 278] on span "Confirm" at bounding box center [374, 281] width 23 height 8
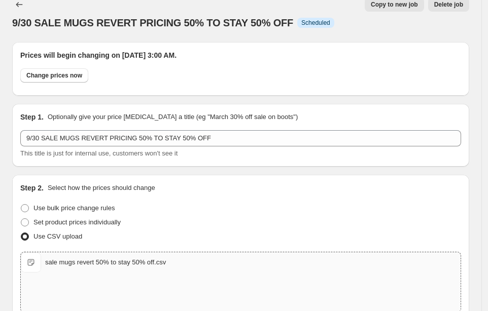
scroll to position [0, 0]
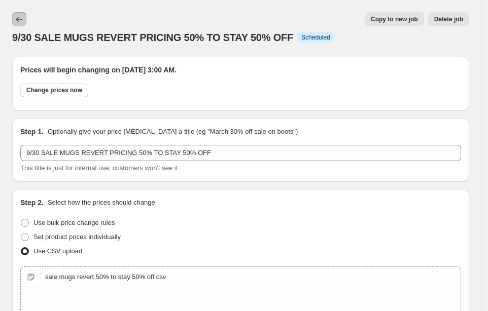
click at [20, 16] on icon "Price change jobs" at bounding box center [19, 19] width 10 height 10
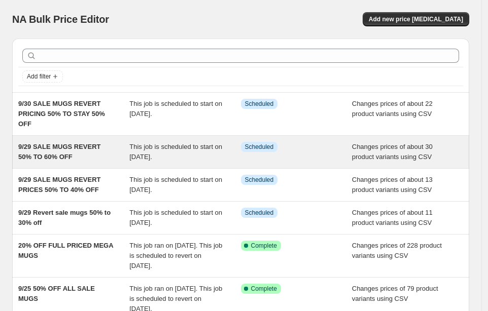
click at [87, 145] on span "9/29 SALE MUGS REVERT 50% TO 60% OFF" at bounding box center [59, 152] width 83 height 18
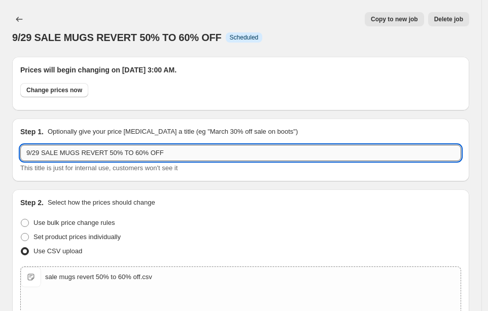
click at [39, 151] on input "9/29 SALE MUGS REVERT 50% TO 60% OFF" at bounding box center [240, 153] width 440 height 16
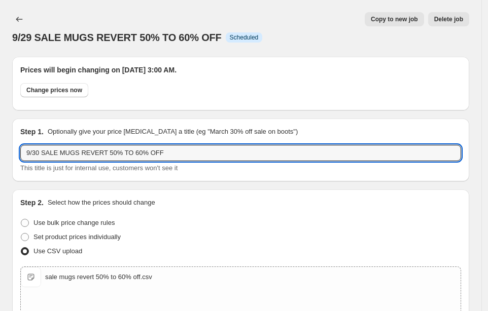
type input "9/30 SALE MUGS REVERT 50% TO 60% OFF"
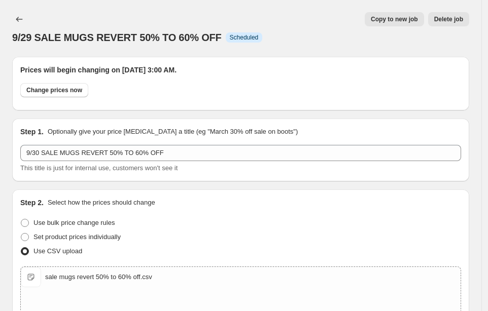
click at [400, 172] on div "This title is just for internal use, customers won't see it" at bounding box center [240, 168] width 440 height 10
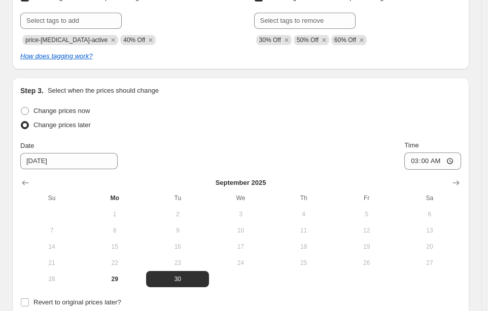
scroll to position [489, 0]
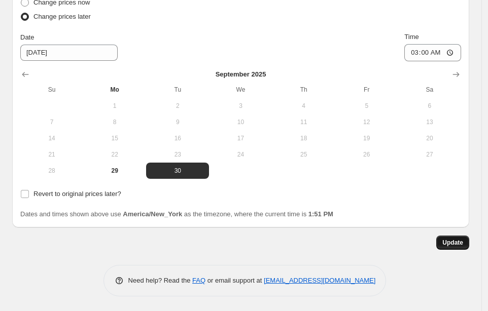
click at [455, 239] on span "Update" at bounding box center [452, 243] width 21 height 8
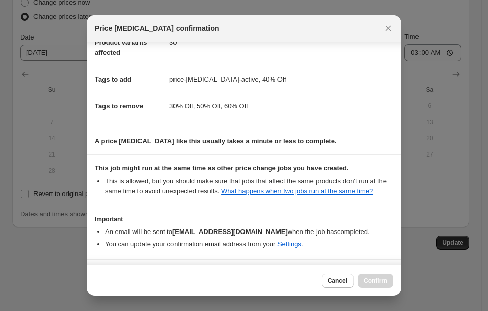
scroll to position [92, 0]
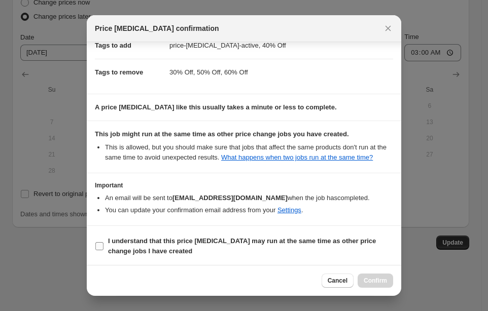
click at [100, 245] on input "I understand that this price [MEDICAL_DATA] may run at the same time as other p…" at bounding box center [99, 246] width 8 height 8
checkbox input "true"
click at [383, 275] on button "Confirm" at bounding box center [374, 281] width 35 height 14
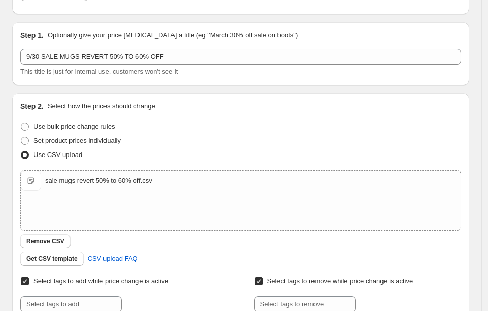
scroll to position [0, 0]
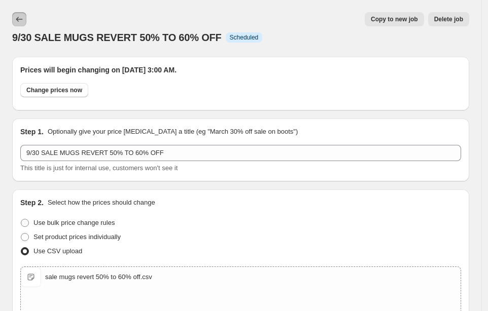
click at [23, 21] on icon "Price change jobs" at bounding box center [19, 19] width 10 height 10
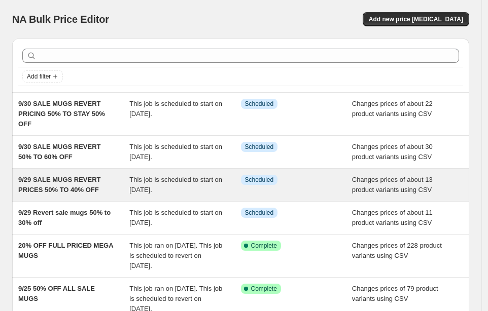
click at [89, 181] on span "9/29 SALE MUGS REVERT PRICES 50% TO 40% OFF" at bounding box center [59, 185] width 83 height 18
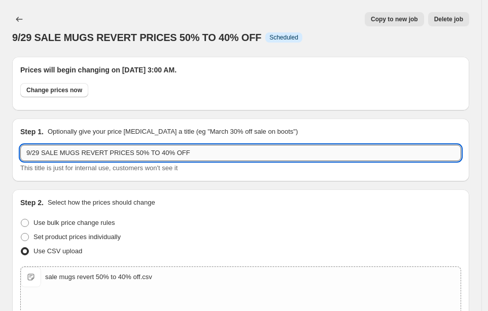
click at [40, 153] on input "9/29 SALE MUGS REVERT PRICES 50% TO 40% OFF" at bounding box center [240, 153] width 440 height 16
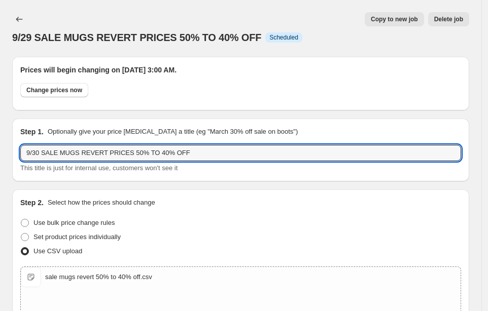
type input "9/30 SALE MUGS REVERT PRICES 50% TO 40% OFF"
click at [228, 173] on div "Step 1. Optionally give your price [MEDICAL_DATA] a title (eg "March 30% off sa…" at bounding box center [240, 150] width 457 height 63
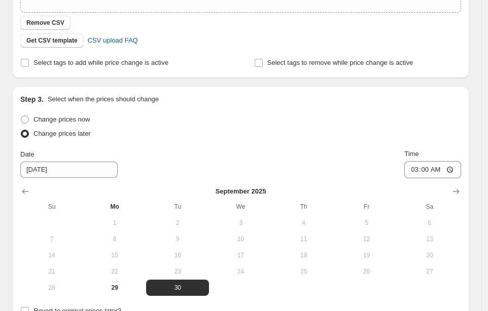
scroll to position [431, 0]
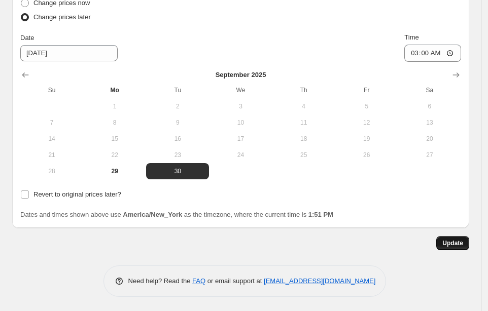
click at [463, 240] on span "Update" at bounding box center [452, 243] width 21 height 8
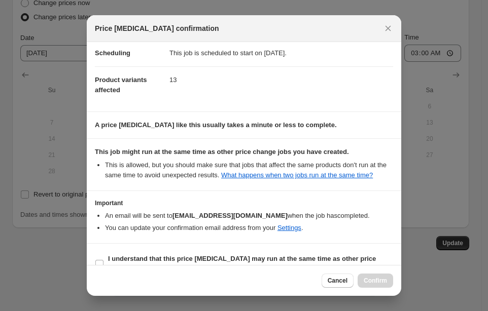
scroll to position [38, 0]
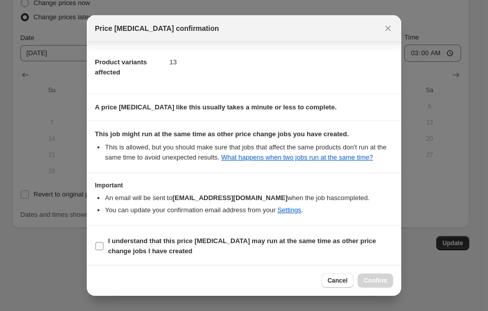
drag, startPoint x: 98, startPoint y: 241, endPoint x: 112, endPoint y: 243, distance: 13.4
click at [98, 242] on input "I understand that this price [MEDICAL_DATA] may run at the same time as other p…" at bounding box center [99, 246] width 8 height 8
checkbox input "true"
click at [383, 277] on span "Confirm" at bounding box center [374, 281] width 23 height 8
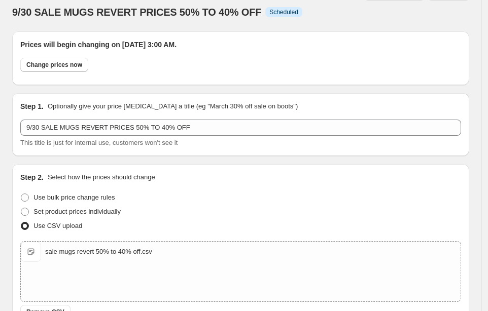
scroll to position [0, 0]
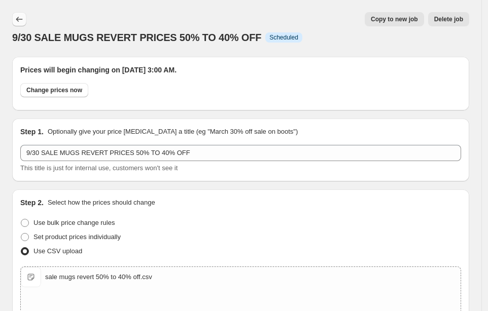
click at [20, 21] on icon "Price change jobs" at bounding box center [19, 19] width 10 height 10
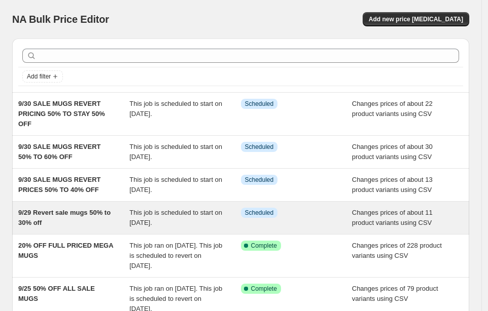
click at [94, 219] on div "9/29 Revert sale mugs 50% to 30% off" at bounding box center [73, 218] width 111 height 20
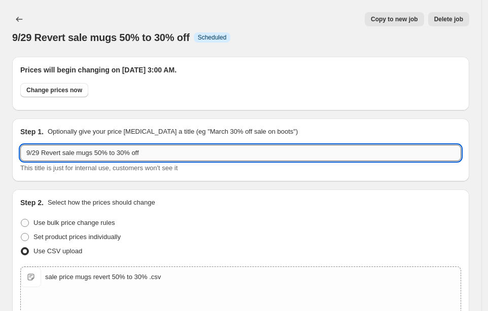
drag, startPoint x: 143, startPoint y: 155, endPoint x: 43, endPoint y: 152, distance: 100.4
click at [43, 152] on input "9/29 Revert sale mugs 50% to 30% off" at bounding box center [240, 153] width 440 height 16
click at [40, 153] on input "9/29 REVERT SALE MUG PRICE 50% TO 30% OFF" at bounding box center [240, 153] width 440 height 16
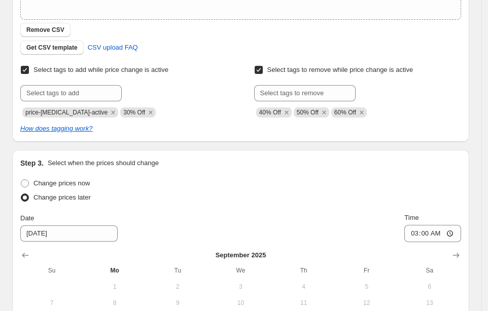
scroll to position [489, 0]
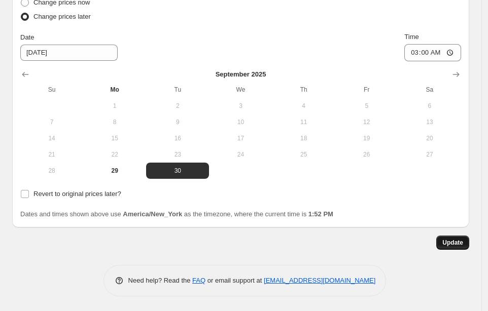
type input "9/30 REVERT SALE MUG PRICE 50% TO 30% OFF"
click at [451, 240] on span "Update" at bounding box center [452, 243] width 21 height 8
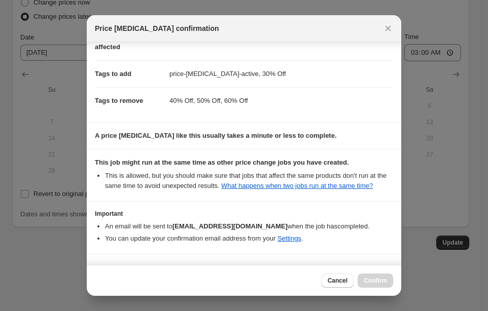
scroll to position [92, 0]
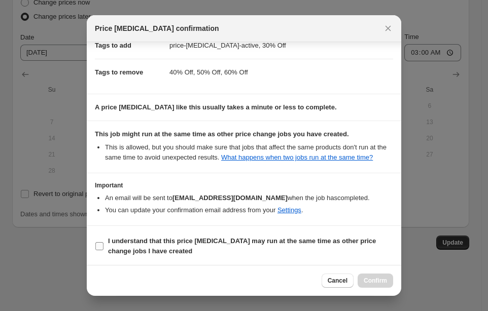
click at [99, 242] on input "I understand that this price [MEDICAL_DATA] may run at the same time as other p…" at bounding box center [99, 246] width 8 height 8
checkbox input "true"
click at [387, 276] on button "Confirm" at bounding box center [374, 281] width 35 height 14
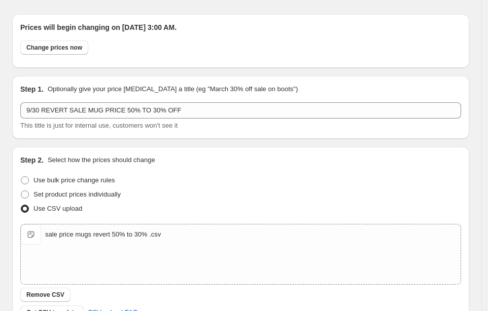
scroll to position [0, 0]
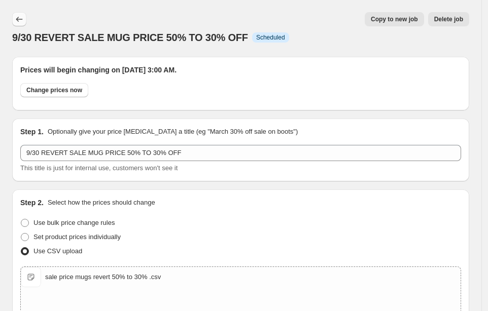
click at [23, 17] on icon "Price change jobs" at bounding box center [19, 19] width 10 height 10
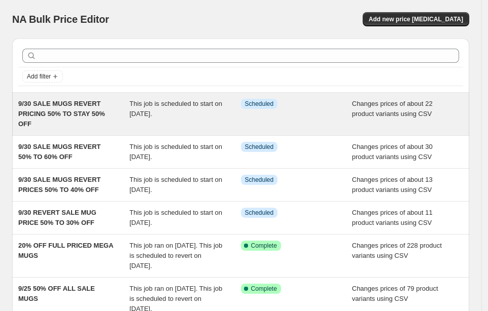
click at [74, 100] on span "9/30 SALE MUGS REVERT PRICING 50% TO STAY 50% OFF" at bounding box center [61, 114] width 87 height 28
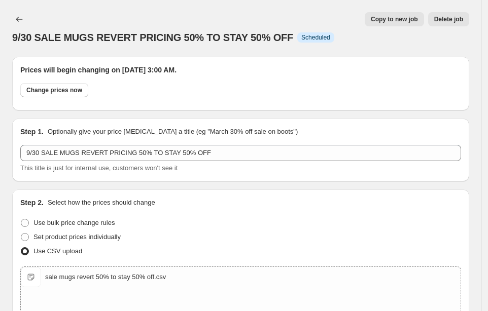
click at [19, 11] on div "9/30 SALE MUGS REVERT PRICING 50% TO STAY 50% OFF. This page is ready 9/30 SALE…" at bounding box center [240, 28] width 457 height 57
click at [21, 13] on button "Price change jobs" at bounding box center [19, 19] width 14 height 14
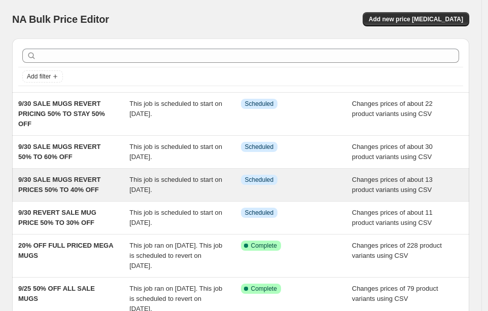
click at [86, 182] on span "9/30 SALE MUGS REVERT PRICES 50% TO 40% OFF" at bounding box center [59, 185] width 83 height 18
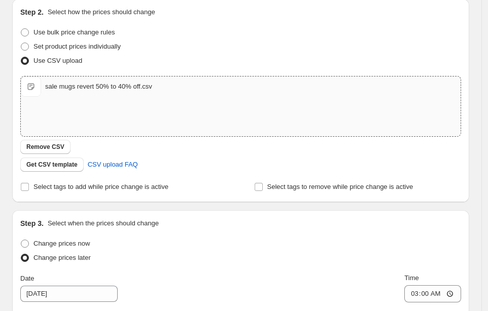
scroll to position [190, 0]
click at [24, 188] on input "Select tags to add while price change is active" at bounding box center [25, 187] width 8 height 8
checkbox input "true"
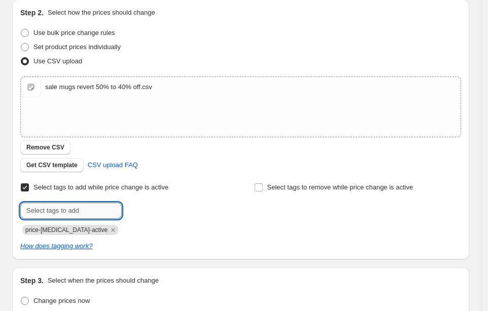
click at [84, 210] on input "text" at bounding box center [70, 211] width 101 height 16
click at [159, 208] on div at bounding box center [123, 211] width 207 height 16
click at [71, 220] on div "Submit price-[MEDICAL_DATA]-active" at bounding box center [123, 219] width 207 height 32
click at [79, 210] on input "text" at bounding box center [70, 211] width 101 height 16
type input "40% Off"
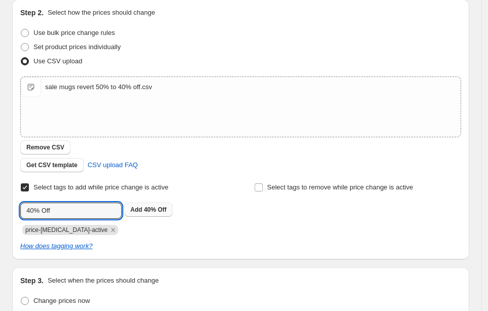
click at [152, 207] on span "40% Off" at bounding box center [155, 209] width 23 height 7
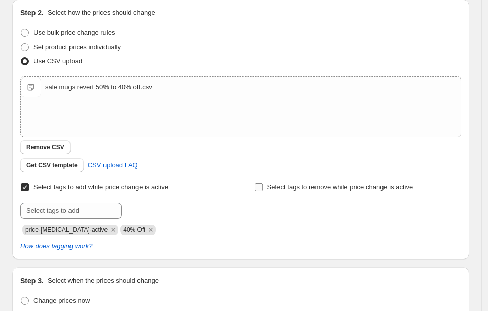
click at [258, 185] on input "Select tags to remove while price change is active" at bounding box center [258, 187] width 8 height 8
checkbox input "true"
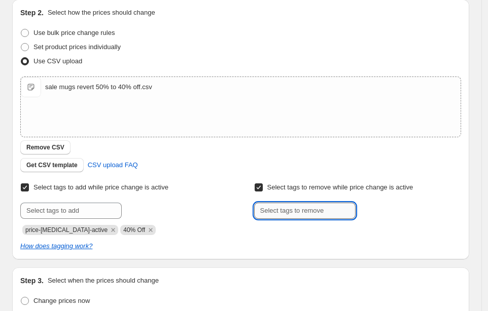
click at [293, 210] on input "text" at bounding box center [304, 211] width 101 height 16
type input "30% Off"
click at [254, 0] on button "Submit" at bounding box center [268, 4] width 29 height 11
type input "d"
type input "60% Off"
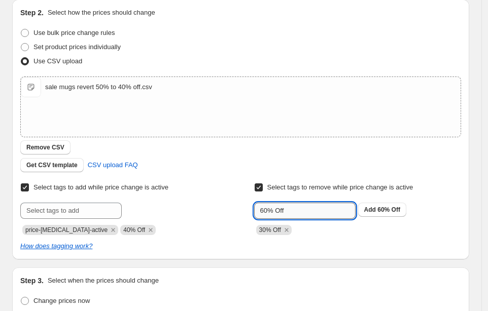
click at [254, 0] on button "Submit" at bounding box center [268, 4] width 29 height 11
type input "50% Off"
click at [403, 208] on button "Add 50% Off" at bounding box center [382, 210] width 48 height 14
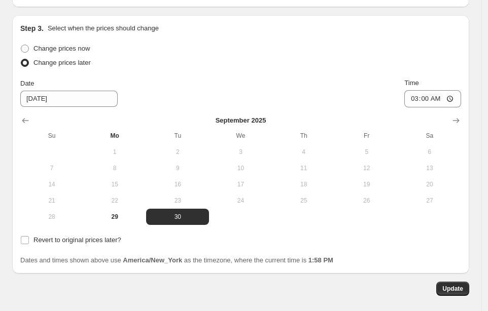
scroll to position [443, 0]
click at [25, 236] on input "Revert to original prices later?" at bounding box center [25, 240] width 8 height 8
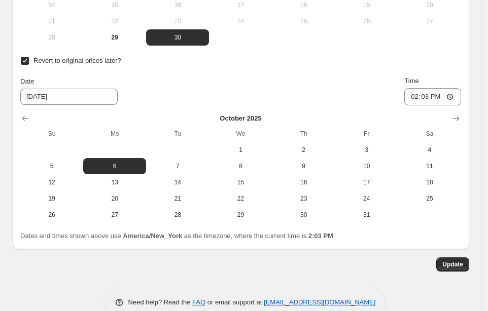
scroll to position [634, 0]
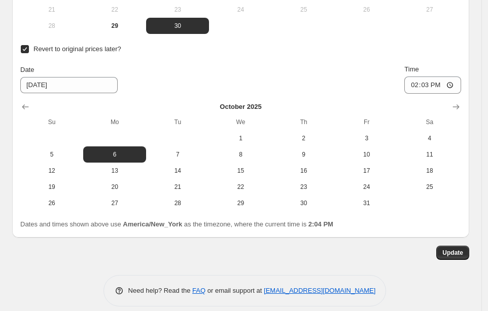
click at [28, 49] on input "Revert to original prices later?" at bounding box center [25, 49] width 8 height 8
checkbox input "false"
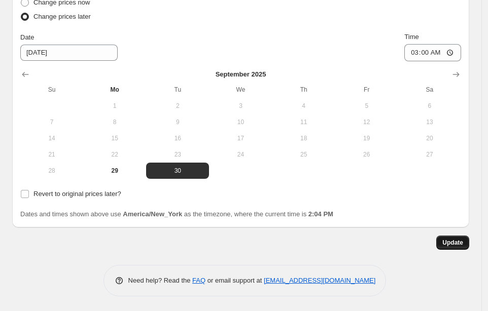
click at [460, 243] on span "Update" at bounding box center [452, 243] width 21 height 8
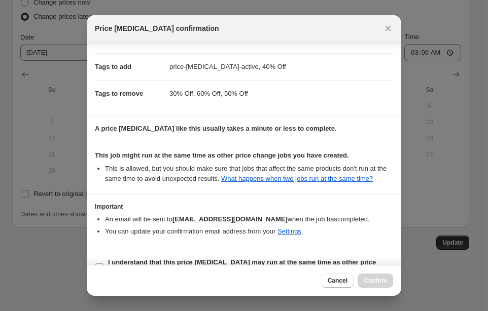
scroll to position [92, 0]
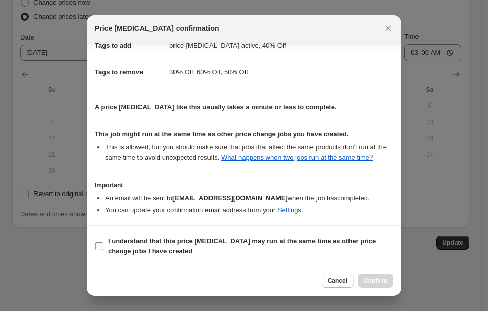
click at [102, 247] on input "I understand that this price [MEDICAL_DATA] may run at the same time as other p…" at bounding box center [99, 246] width 8 height 8
checkbox input "true"
click at [380, 277] on span "Confirm" at bounding box center [374, 281] width 23 height 8
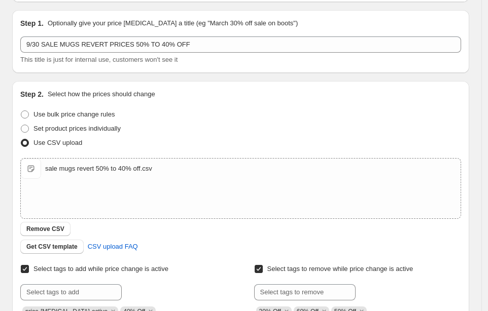
scroll to position [0, 0]
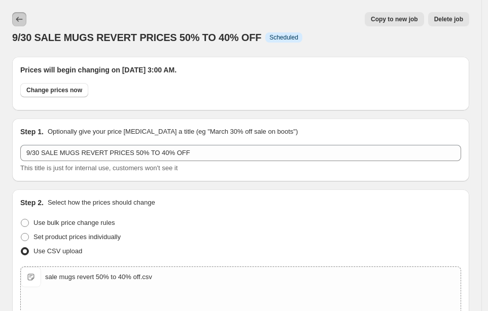
click at [13, 22] on button "Price change jobs" at bounding box center [19, 19] width 14 height 14
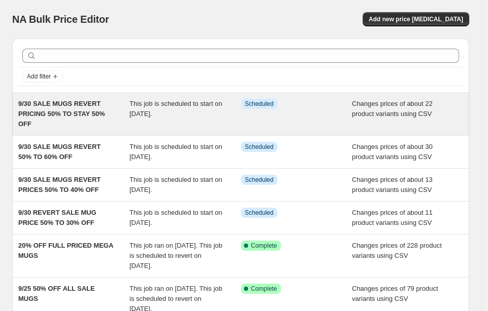
click at [114, 117] on div "9/30 SALE MUGS REVERT PRICING 50% TO STAY 50% OFF" at bounding box center [73, 114] width 111 height 30
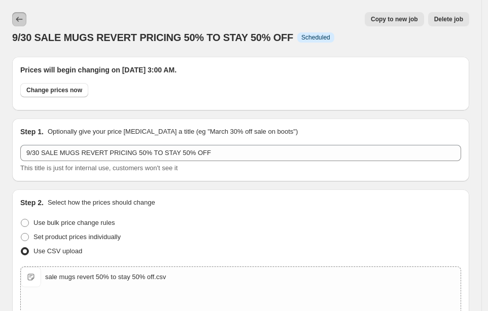
click at [18, 20] on icon "Price change jobs" at bounding box center [19, 19] width 7 height 5
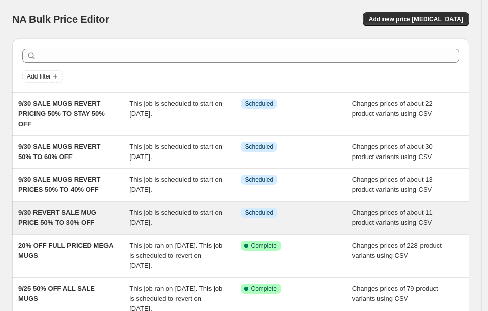
click at [81, 204] on div "9/30 REVERT SALE MUG PRICE 50% TO 30% OFF This job is scheduled to start on [DA…" at bounding box center [240, 218] width 457 height 32
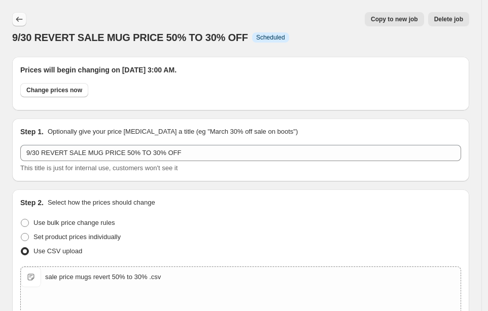
click at [20, 19] on icon "Price change jobs" at bounding box center [19, 19] width 7 height 5
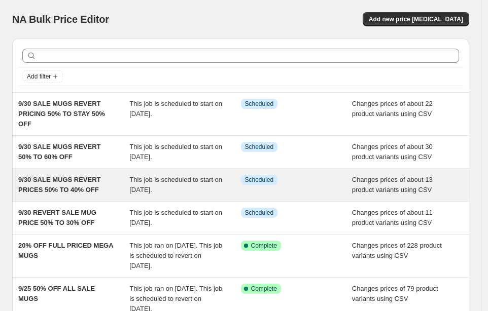
click at [103, 183] on div "9/30 SALE MUGS REVERT PRICES 50% TO 40% OFF" at bounding box center [73, 185] width 111 height 20
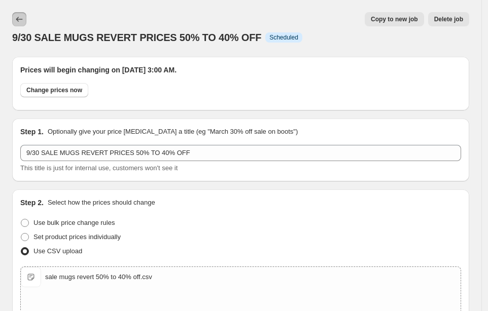
click at [21, 20] on icon "Price change jobs" at bounding box center [19, 19] width 10 height 10
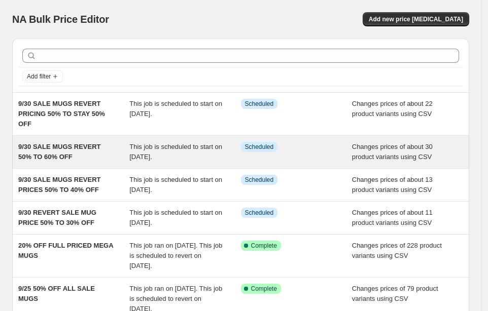
click at [100, 149] on span "9/30 SALE MUGS REVERT 50% TO 60% OFF" at bounding box center [59, 152] width 83 height 18
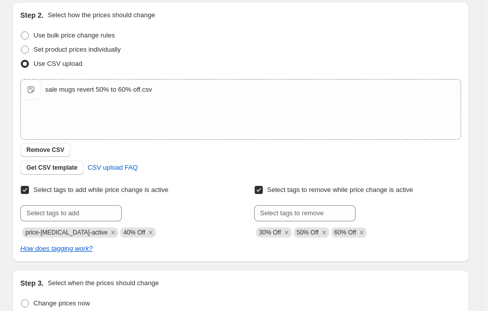
scroll to position [190, 0]
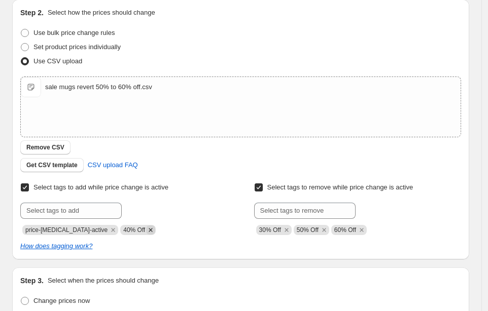
click at [146, 233] on icon "Remove 40% Off" at bounding box center [150, 230] width 9 height 9
click at [79, 205] on input "text" at bounding box center [70, 211] width 101 height 16
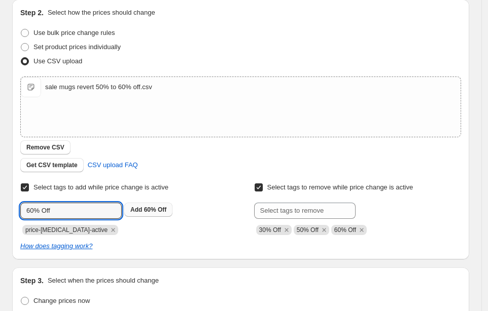
type input "60% Off"
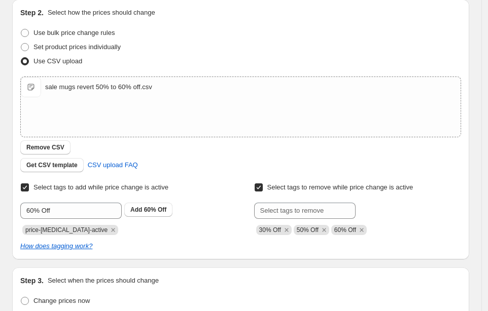
click at [147, 211] on span "60% Off" at bounding box center [155, 209] width 23 height 7
click at [364, 227] on div "30% Off 50% Off 60% Off" at bounding box center [357, 229] width 207 height 12
click at [364, 227] on icon "Remove 60% Off" at bounding box center [361, 230] width 9 height 9
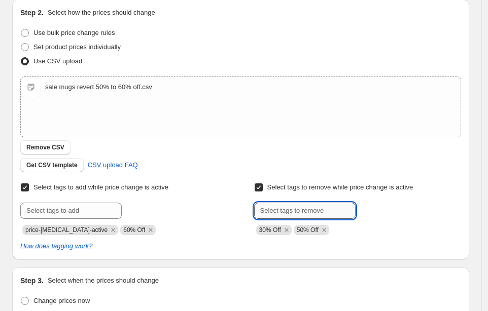
click at [323, 210] on input "text" at bounding box center [304, 211] width 101 height 16
type input "40% Off"
click at [406, 203] on button "Add 40% Off" at bounding box center [382, 210] width 48 height 14
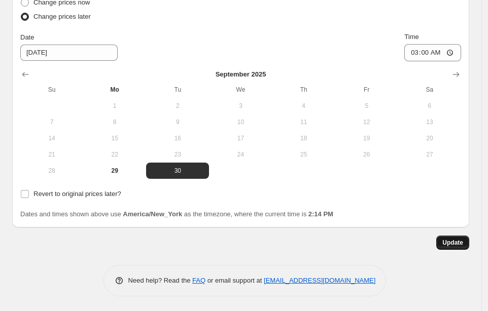
click at [454, 241] on span "Update" at bounding box center [452, 243] width 21 height 8
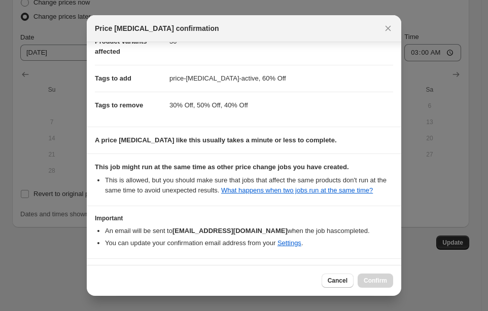
scroll to position [92, 0]
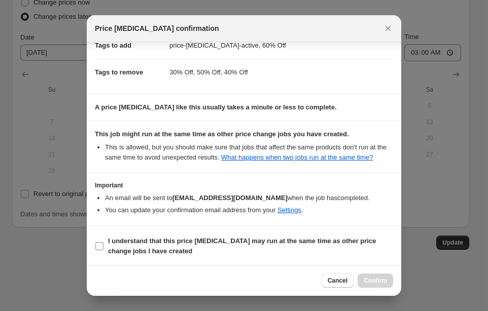
click at [100, 242] on input "I understand that this price [MEDICAL_DATA] may run at the same time as other p…" at bounding box center [99, 246] width 8 height 8
checkbox input "true"
click at [376, 279] on span "Confirm" at bounding box center [374, 281] width 23 height 8
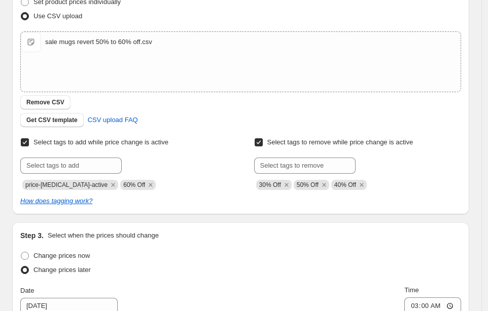
scroll to position [0, 0]
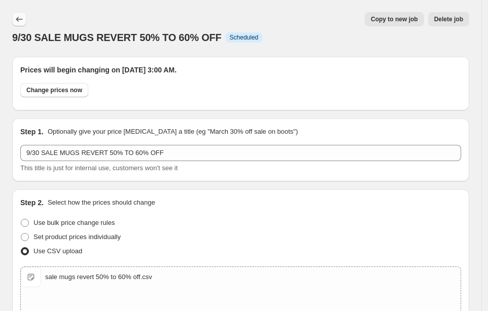
click at [17, 16] on icon "Price change jobs" at bounding box center [19, 19] width 10 height 10
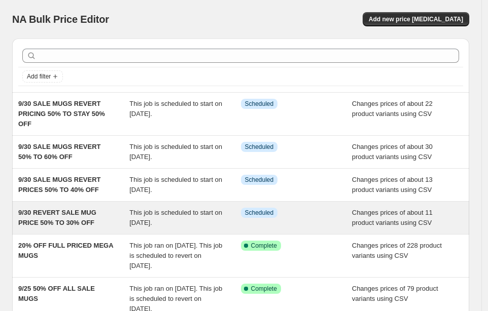
click at [84, 211] on span "9/30 REVERT SALE MUG PRICE 50% TO 30% OFF" at bounding box center [57, 218] width 78 height 18
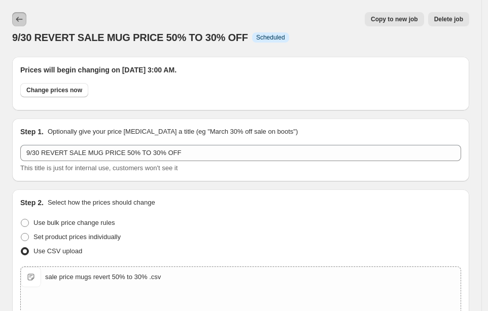
click at [20, 19] on icon "Price change jobs" at bounding box center [19, 19] width 10 height 10
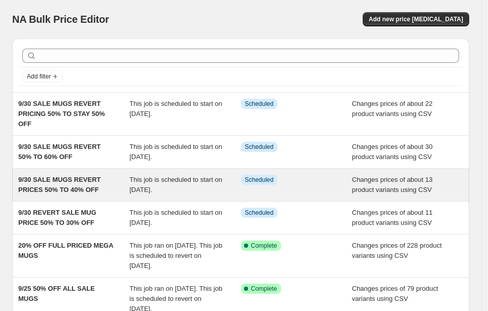
click at [113, 183] on div "9/30 SALE MUGS REVERT PRICES 50% TO 40% OFF" at bounding box center [73, 185] width 111 height 20
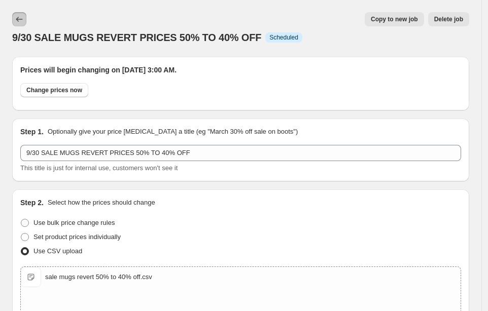
click at [15, 22] on icon "Price change jobs" at bounding box center [19, 19] width 10 height 10
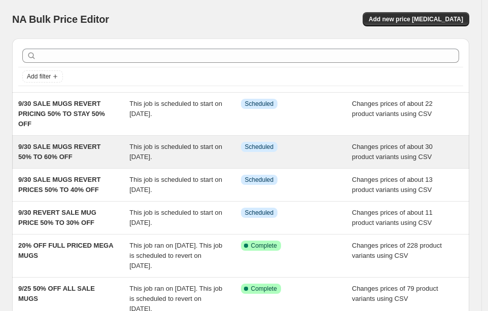
click at [100, 144] on span "9/30 SALE MUGS REVERT 50% TO 60% OFF" at bounding box center [59, 152] width 83 height 18
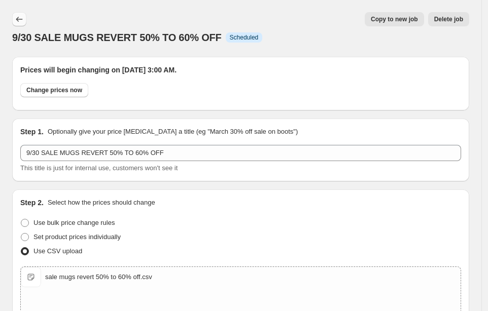
click at [20, 17] on icon "Price change jobs" at bounding box center [19, 19] width 10 height 10
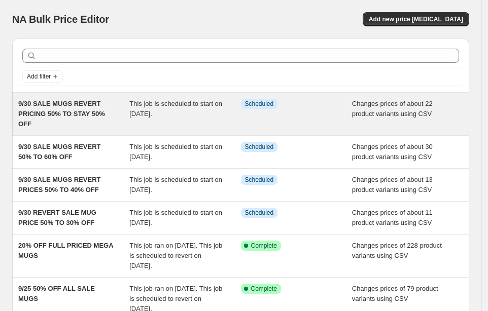
click at [101, 118] on div "9/30 SALE MUGS REVERT PRICING 50% TO STAY 50% OFF" at bounding box center [73, 114] width 111 height 30
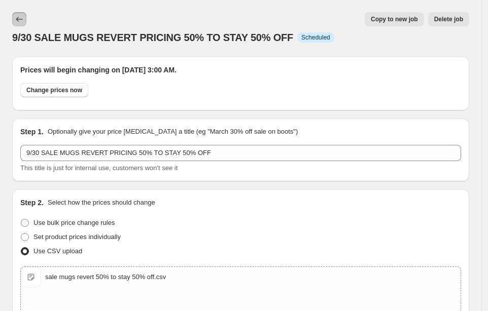
click at [23, 23] on icon "Price change jobs" at bounding box center [19, 19] width 10 height 10
